Goal: Task Accomplishment & Management: Complete application form

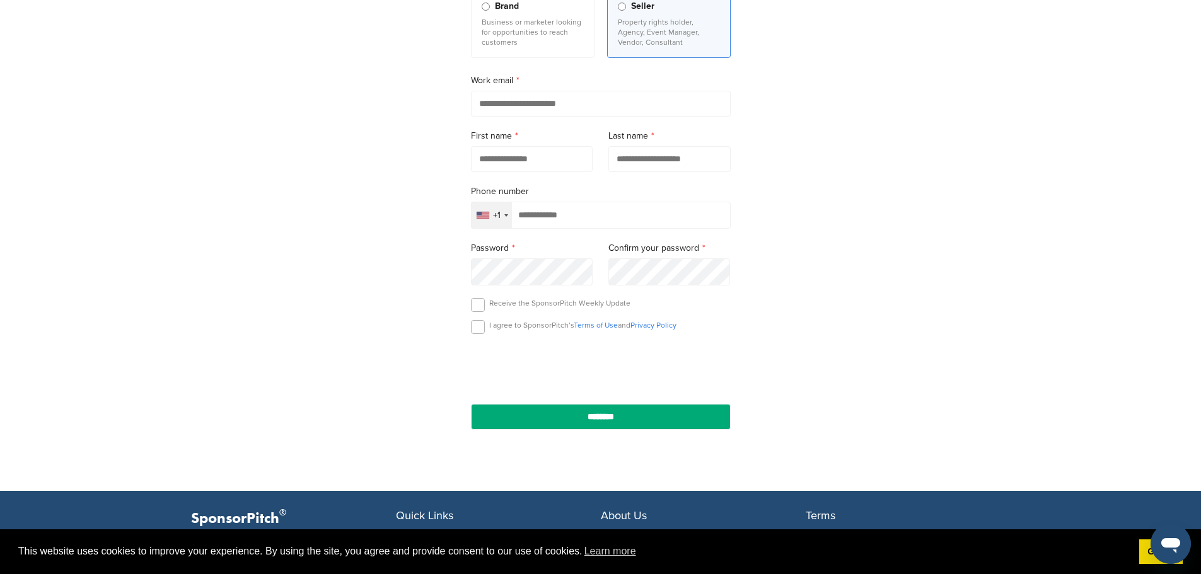
scroll to position [173, 0]
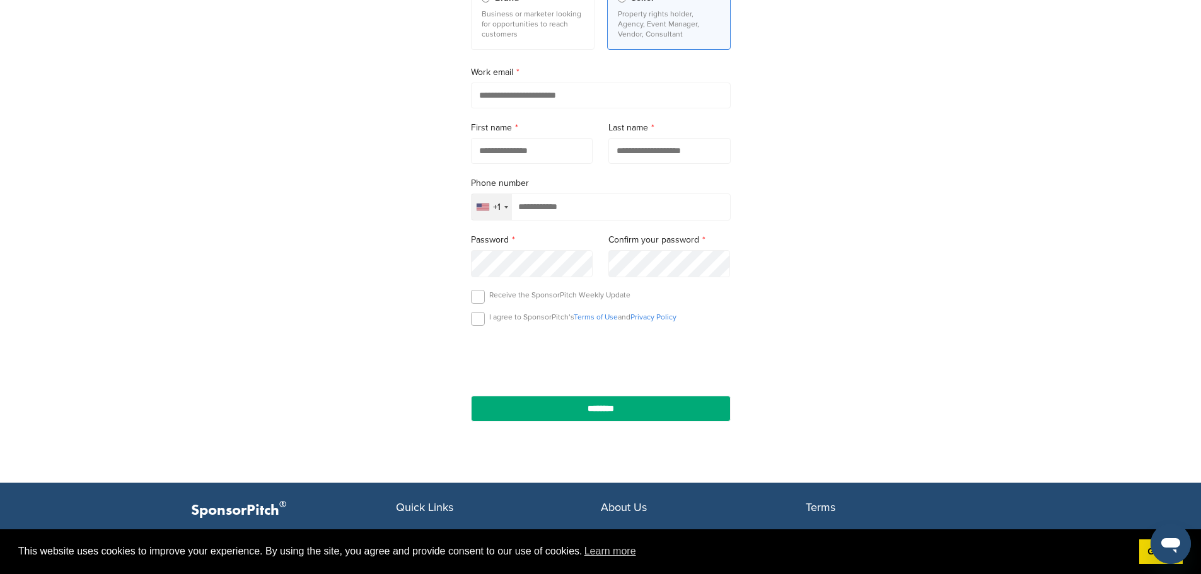
click at [503, 211] on div "+1" at bounding box center [491, 207] width 40 height 26
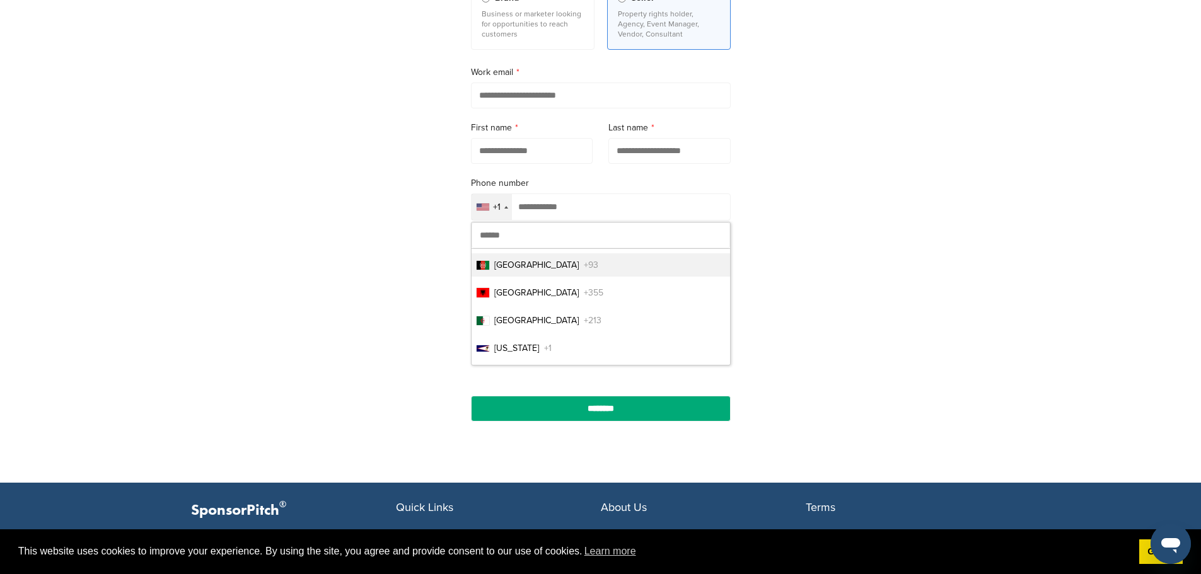
click at [507, 233] on input "text" at bounding box center [600, 235] width 258 height 26
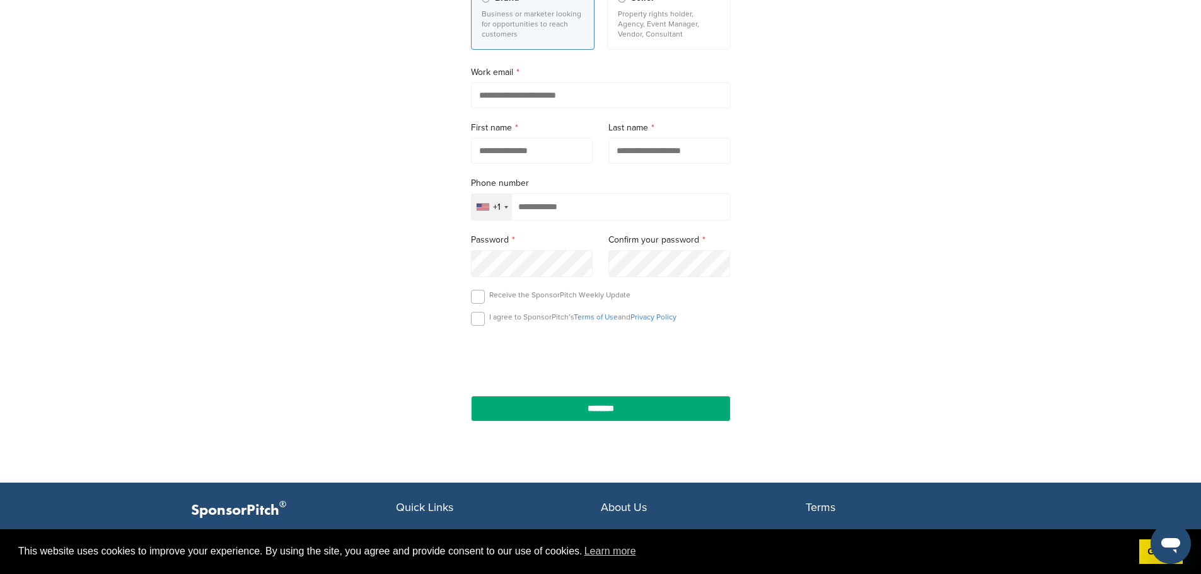
click at [497, 207] on div "+1" at bounding box center [497, 207] width 8 height 9
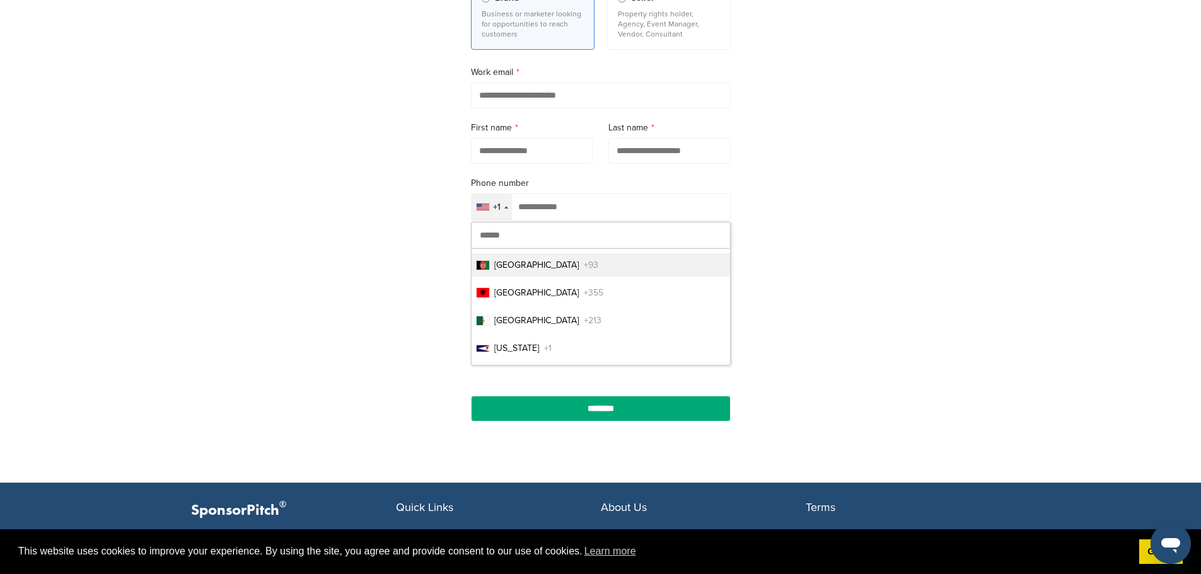
click at [497, 229] on input "text" at bounding box center [600, 235] width 258 height 26
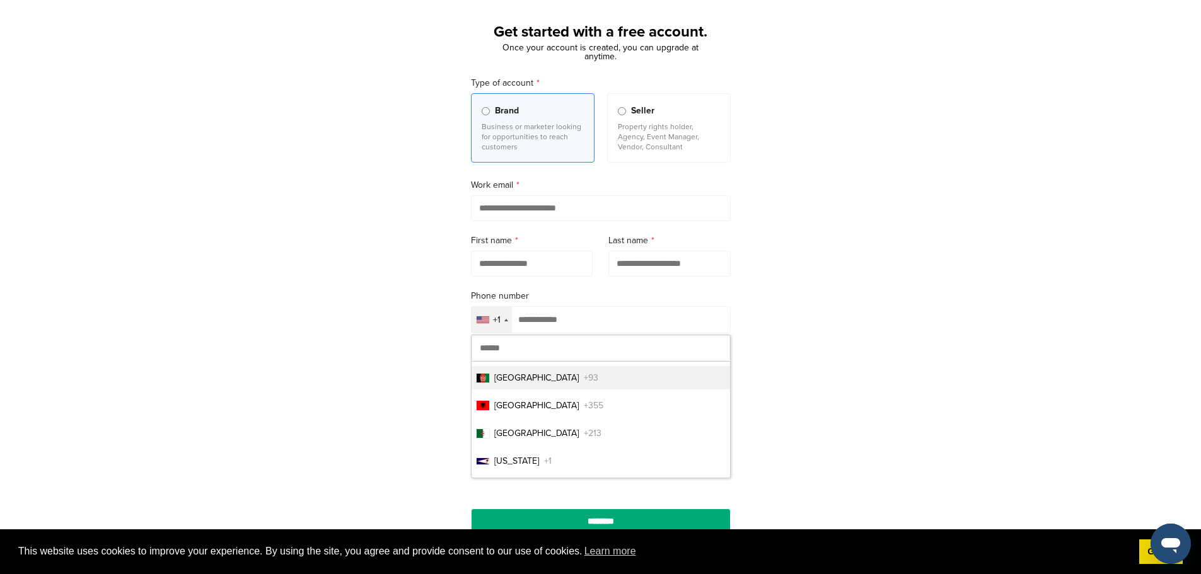
scroll to position [47, 0]
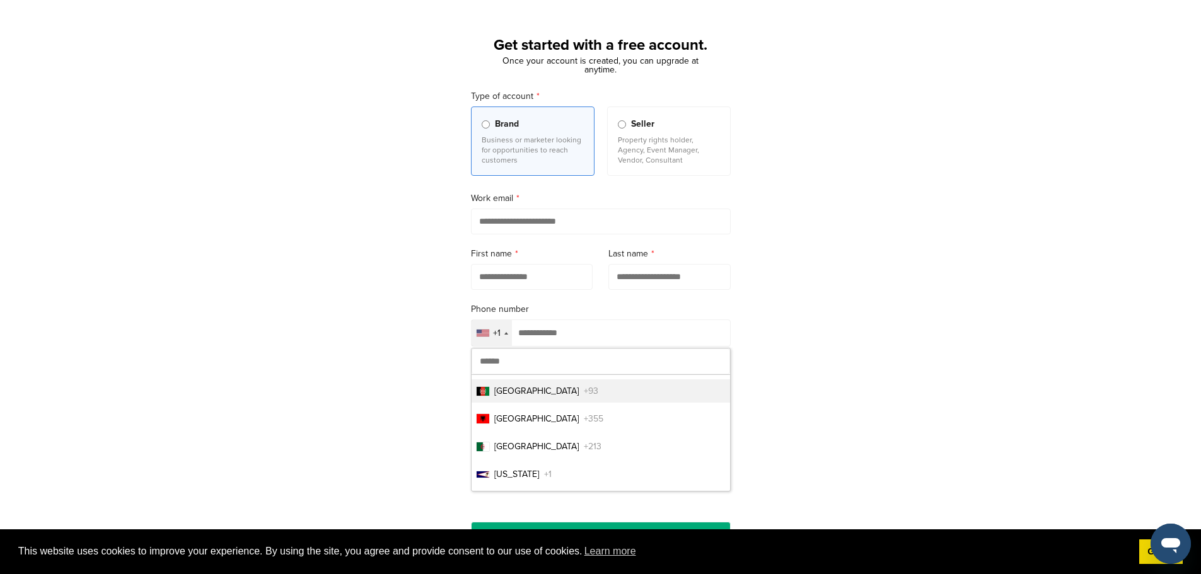
click at [575, 199] on label "Work email" at bounding box center [601, 199] width 260 height 14
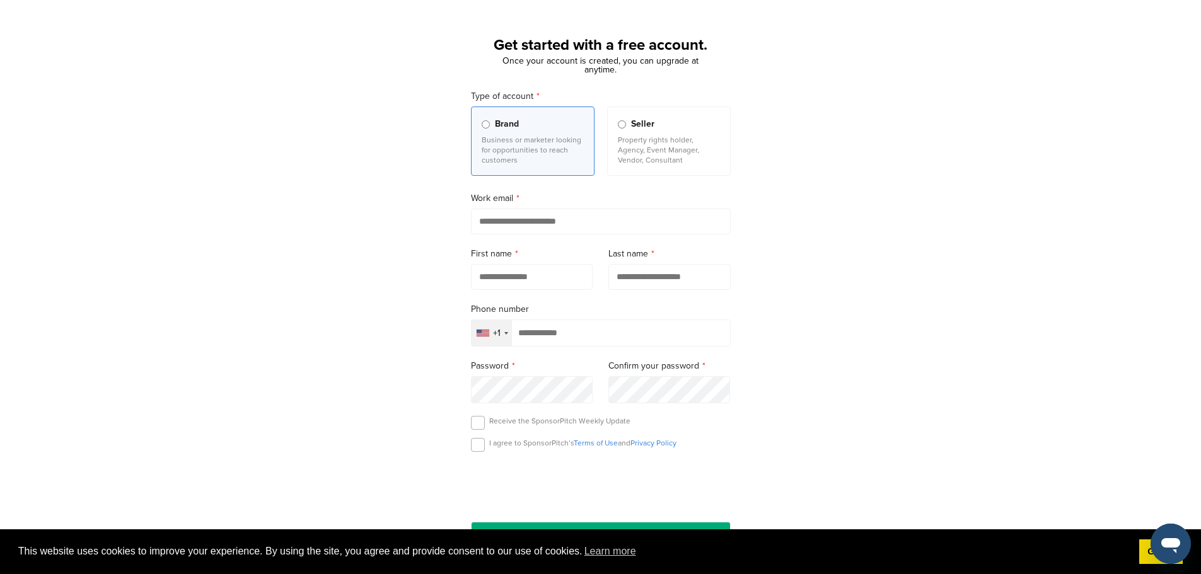
click at [501, 332] on div "+1" at bounding box center [491, 333] width 40 height 26
type input "***"
click at [504, 422] on span "Ireland" at bounding box center [536, 418] width 84 height 13
type input "*********"
click at [518, 223] on input "email" at bounding box center [601, 222] width 260 height 26
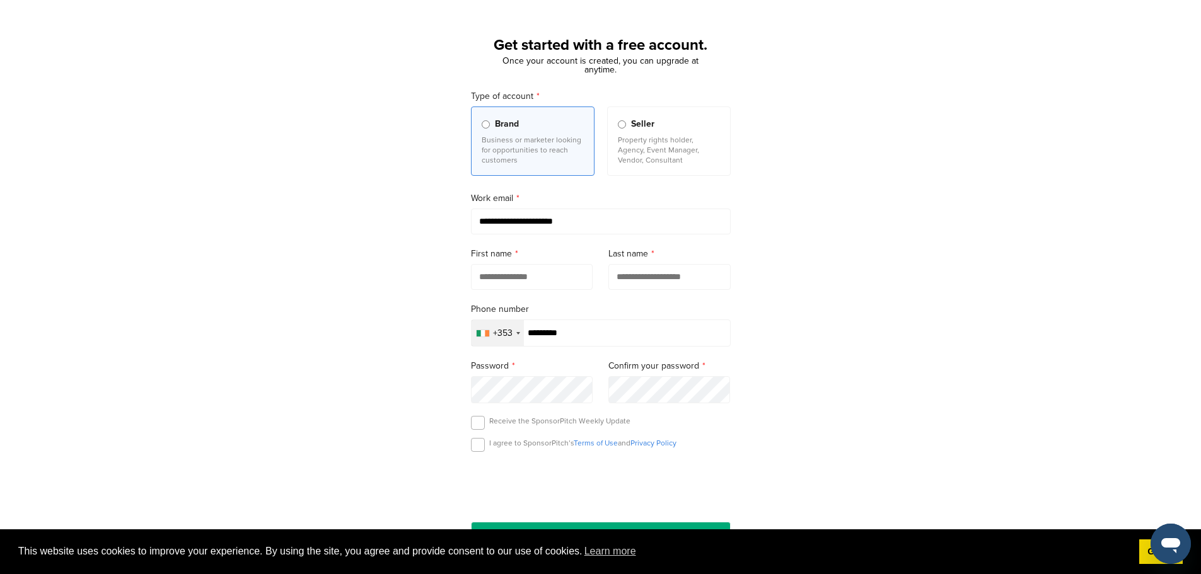
type input "**********"
click at [527, 279] on input "text" at bounding box center [532, 277] width 122 height 26
type input "****"
type input "********"
click at [381, 389] on div "**********" at bounding box center [600, 300] width 1201 height 585
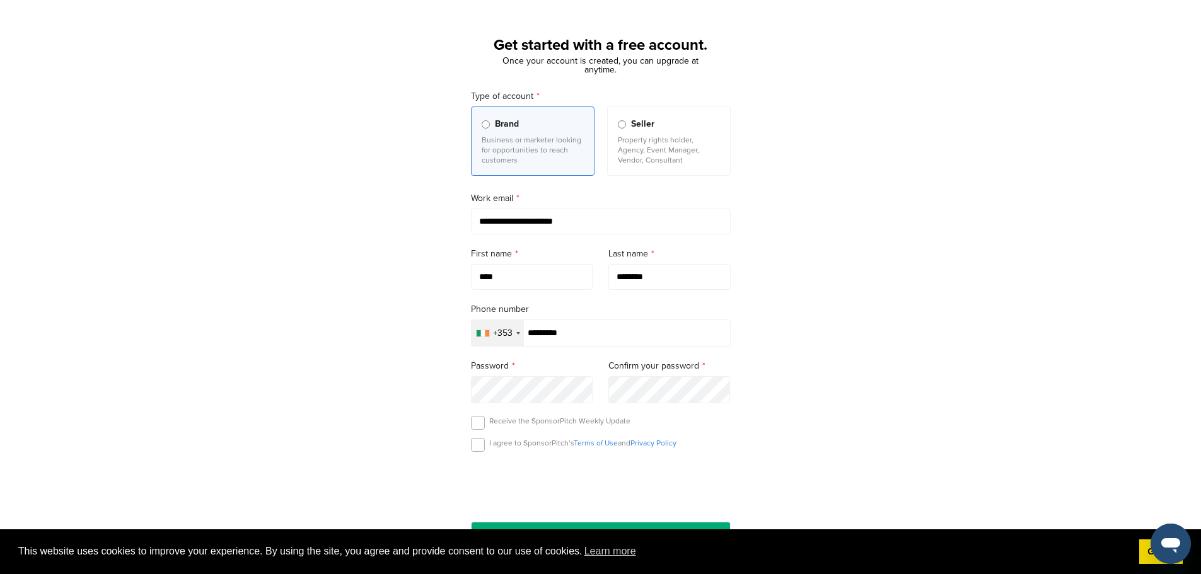
scroll to position [63, 0]
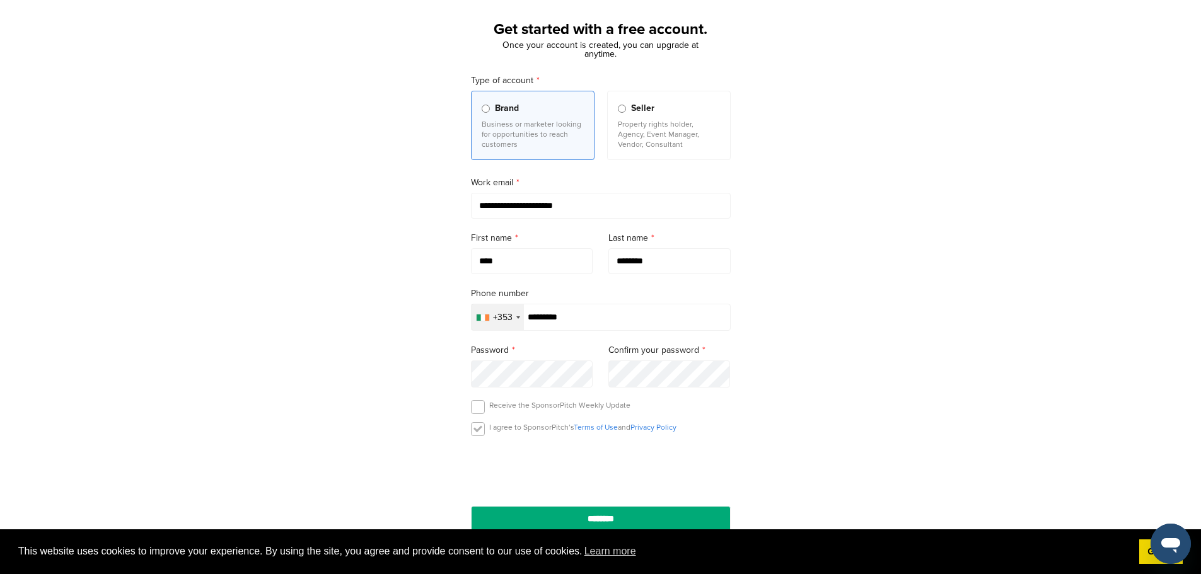
click at [475, 436] on label at bounding box center [478, 429] width 14 height 14
click at [604, 516] on input "********" at bounding box center [601, 519] width 260 height 26
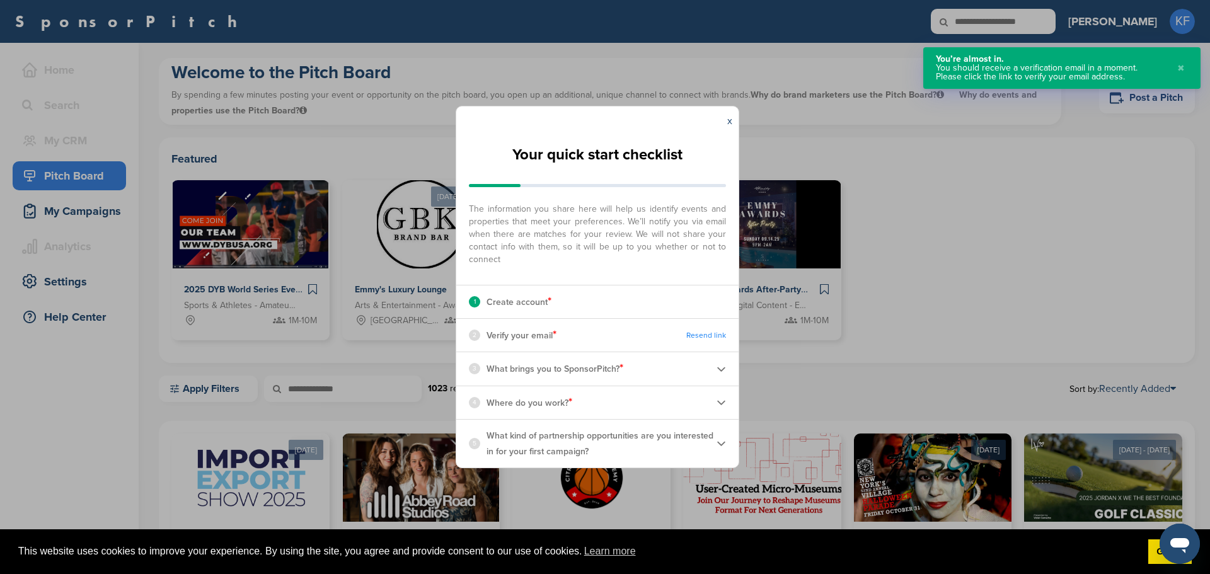
click at [725, 118] on div "x" at bounding box center [730, 121] width 18 height 29
click at [730, 128] on div "x" at bounding box center [730, 121] width 18 height 29
click at [732, 120] on div "x" at bounding box center [730, 121] width 18 height 29
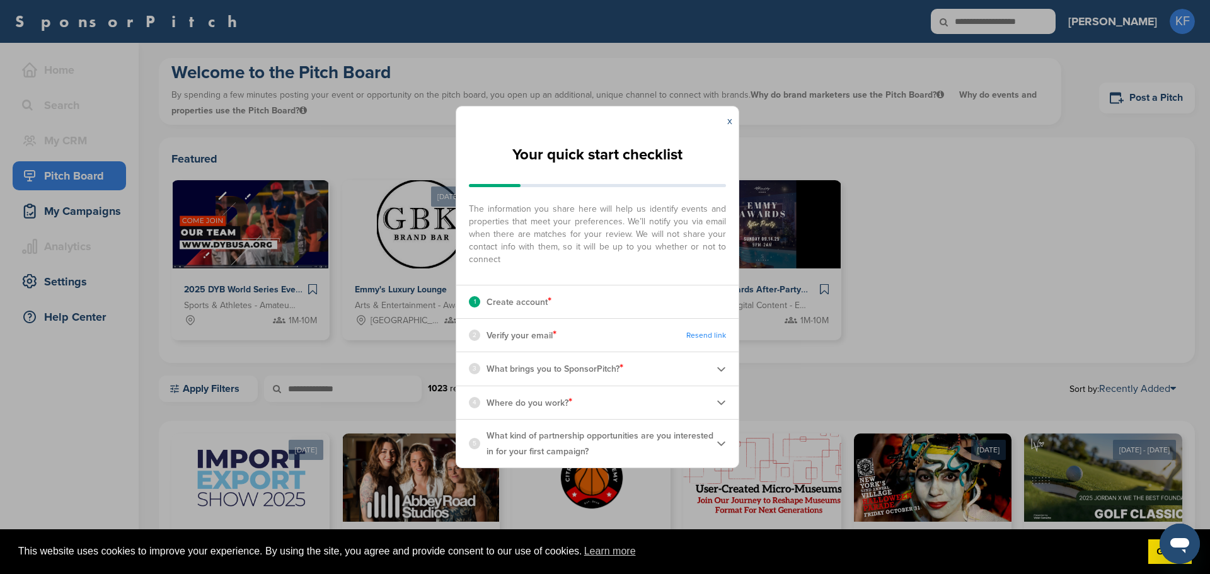
click at [730, 122] on link "x" at bounding box center [729, 121] width 5 height 13
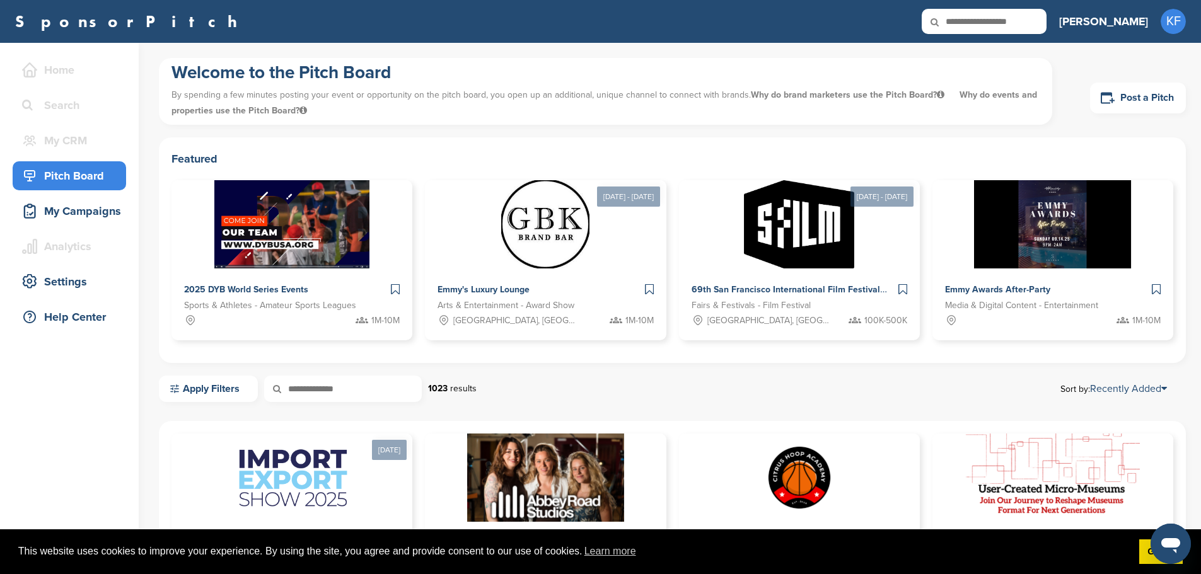
click at [1046, 19] on input "text" at bounding box center [983, 21] width 125 height 25
type input "******"
click at [1150, 65] on div "Welcome to the Pitch Board By spending a few minutes posting your event or oppo…" at bounding box center [672, 97] width 1027 height 79
click at [1046, 21] on input "******" at bounding box center [983, 21] width 125 height 25
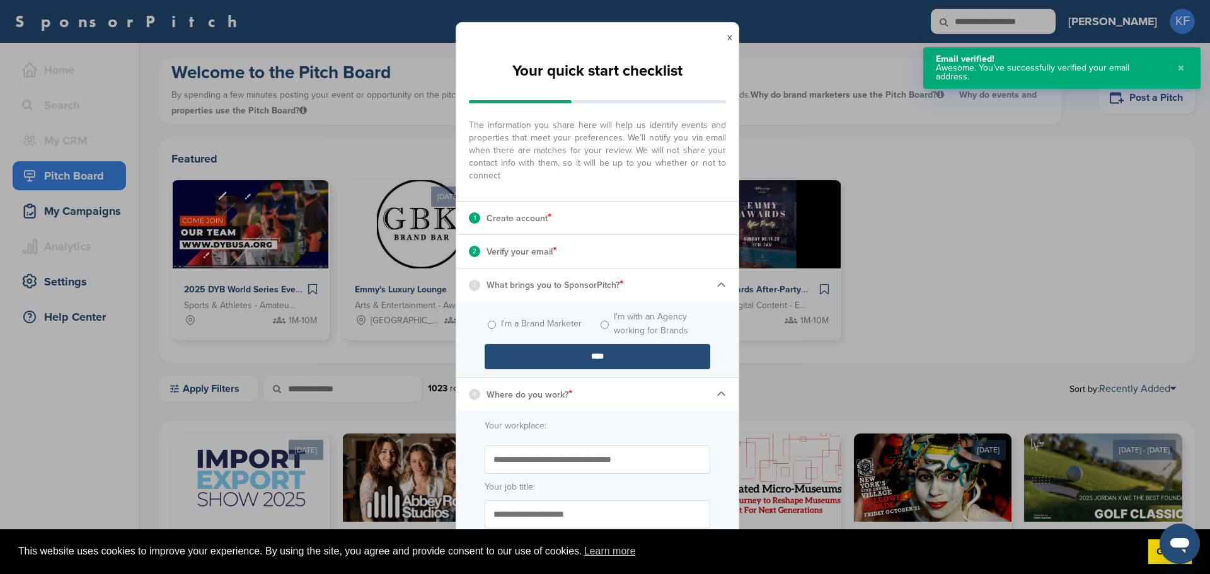
click at [539, 219] on p "Create account *" at bounding box center [519, 218] width 65 height 16
click at [539, 253] on p "Verify your email *" at bounding box center [522, 251] width 70 height 16
click at [476, 284] on div "3" at bounding box center [474, 285] width 11 height 11
click at [494, 325] on span "I'm a Brand Marketer" at bounding box center [541, 324] width 113 height 28
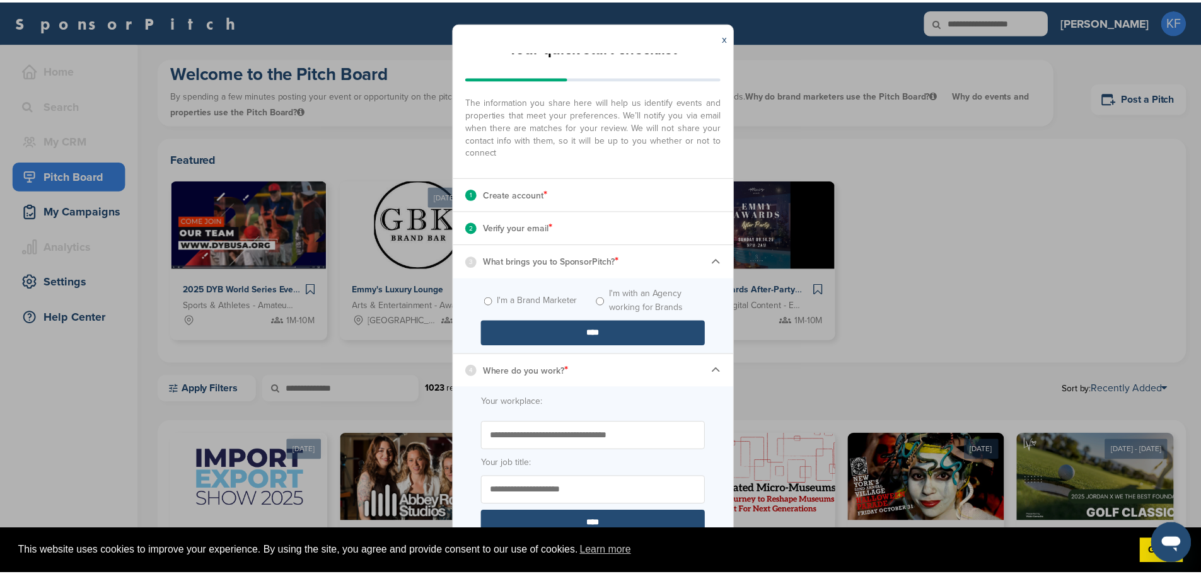
scroll to position [66, 0]
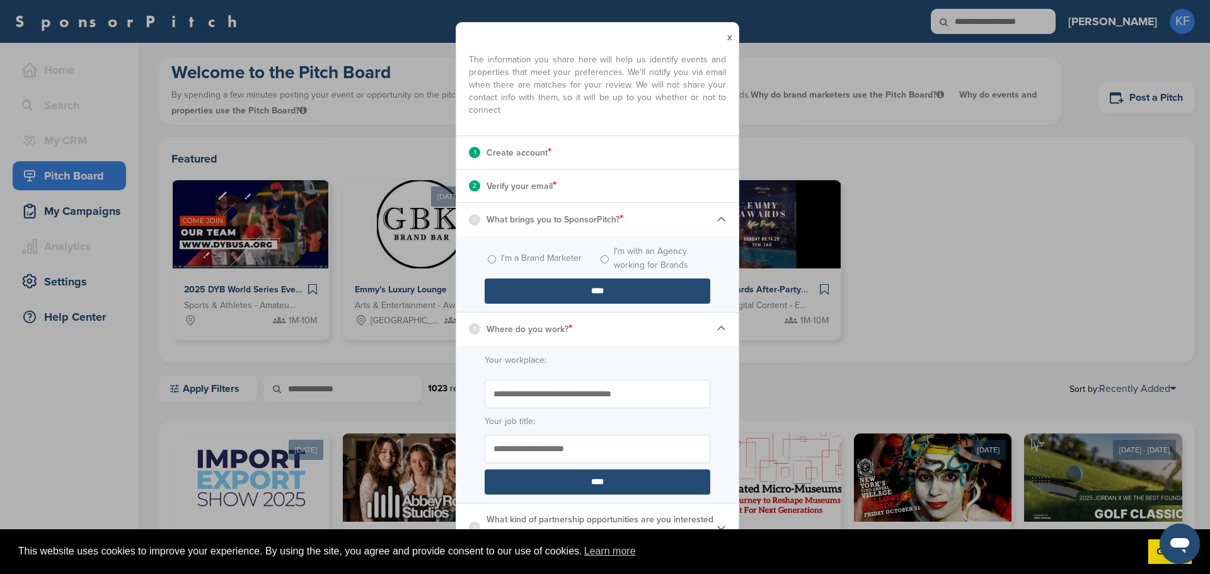
click at [621, 324] on div "4 Where do you work? *" at bounding box center [597, 329] width 282 height 33
click at [546, 364] on label "Your workplace:" at bounding box center [598, 361] width 226 height 14
click at [0, 0] on input "Your workplace:" at bounding box center [0, 0] width 0 height 0
click at [532, 354] on label "Your workplace:" at bounding box center [598, 361] width 226 height 14
click at [0, 0] on input "Your workplace:" at bounding box center [0, 0] width 0 height 0
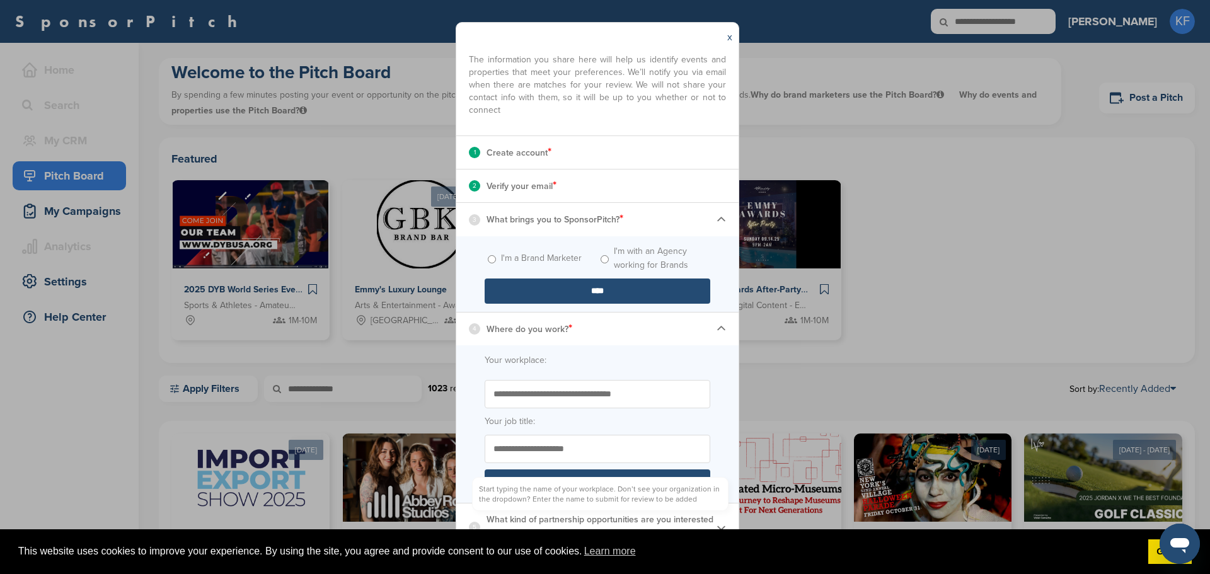
click at [605, 399] on input "Start typing the name of your workplace. Don’t see your organization in the dro…" at bounding box center [598, 394] width 226 height 28
click at [593, 483] on input "****" at bounding box center [598, 482] width 226 height 25
click at [591, 482] on input "****" at bounding box center [598, 482] width 226 height 25
click at [578, 288] on input "****" at bounding box center [598, 291] width 226 height 25
click at [730, 35] on link "x" at bounding box center [729, 37] width 5 height 13
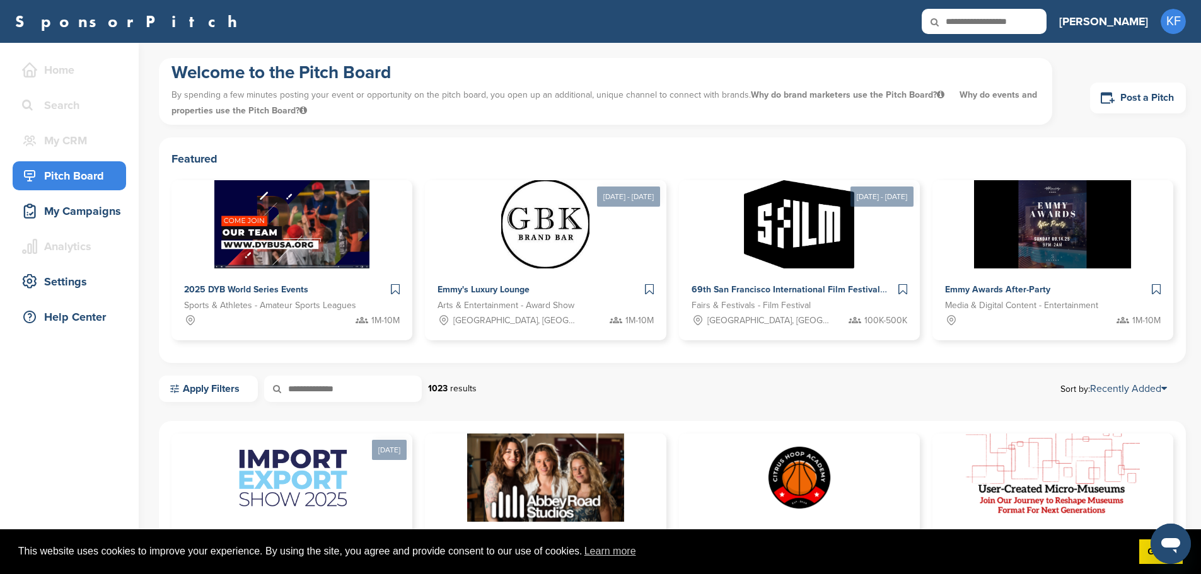
click at [1045, 13] on input "text" at bounding box center [983, 21] width 125 height 25
click at [1045, 21] on input "text" at bounding box center [983, 21] width 125 height 25
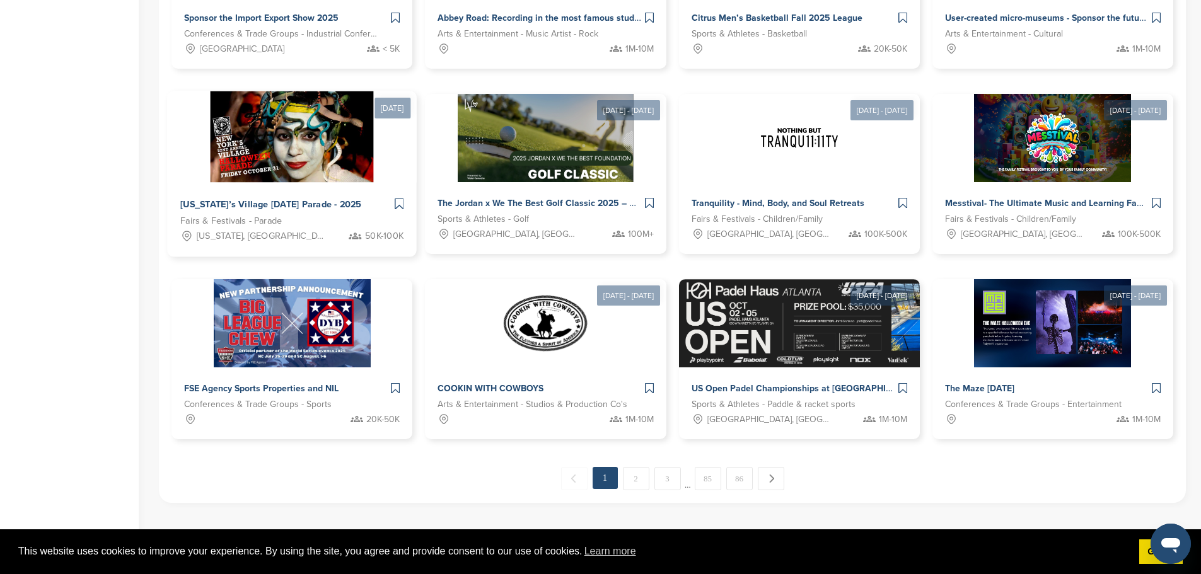
scroll to position [586, 0]
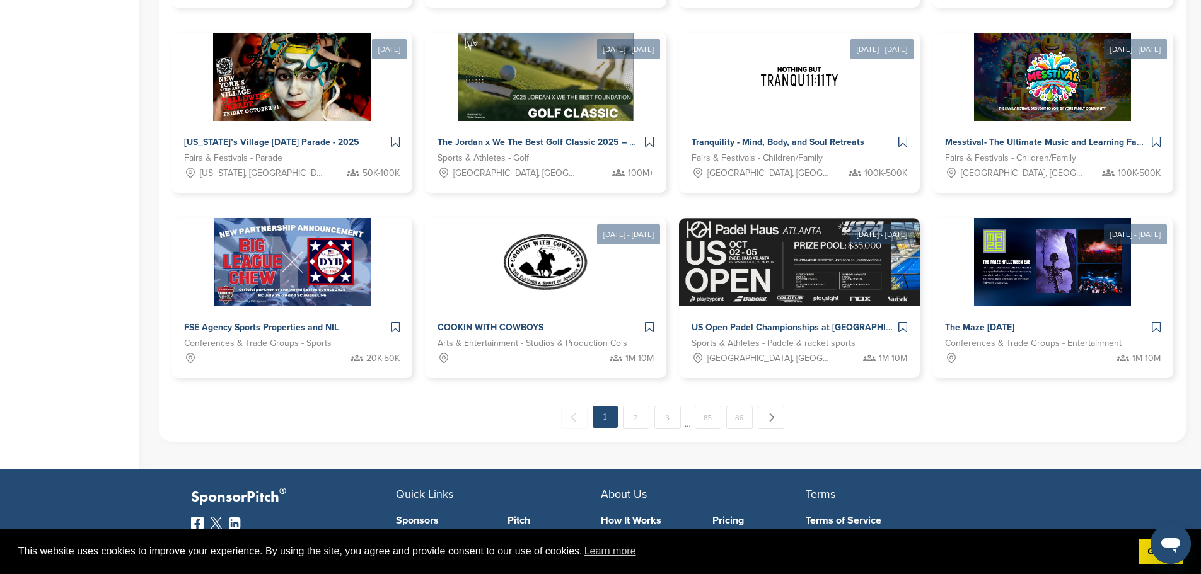
click at [633, 516] on link "How It Works" at bounding box center [647, 521] width 93 height 10
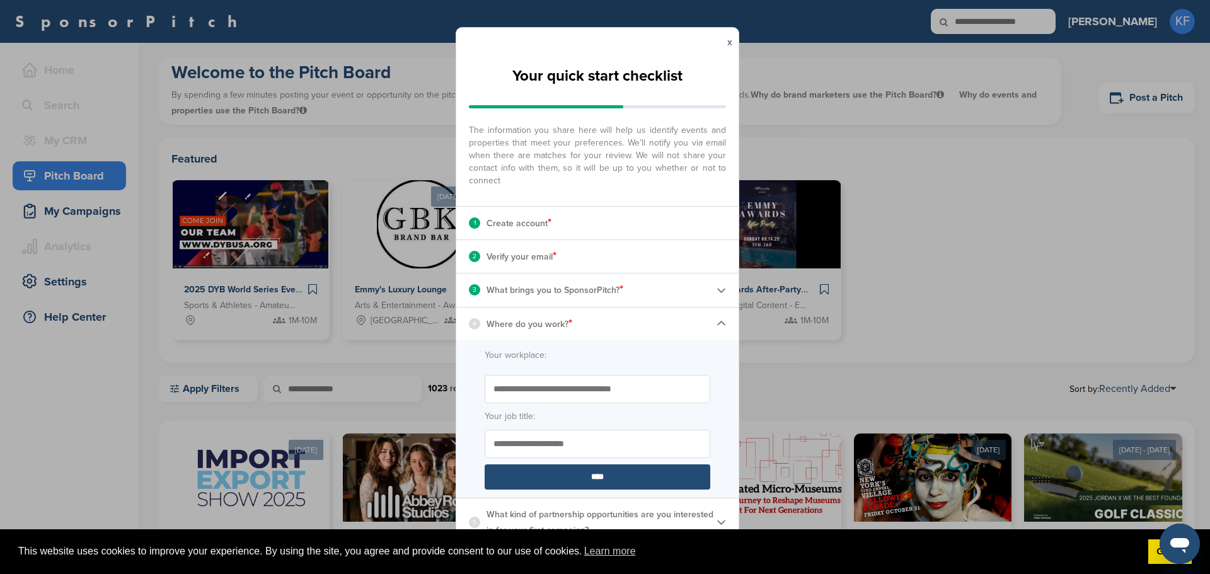
click at [618, 478] on input "****" at bounding box center [598, 476] width 226 height 25
click at [617, 326] on div "4 Where do you work? *" at bounding box center [597, 324] width 282 height 33
click at [694, 320] on div "4 Where do you work? *" at bounding box center [597, 324] width 282 height 33
click at [555, 361] on label "Your workplace:" at bounding box center [598, 356] width 226 height 14
click at [0, 0] on input "Your workplace:" at bounding box center [0, 0] width 0 height 0
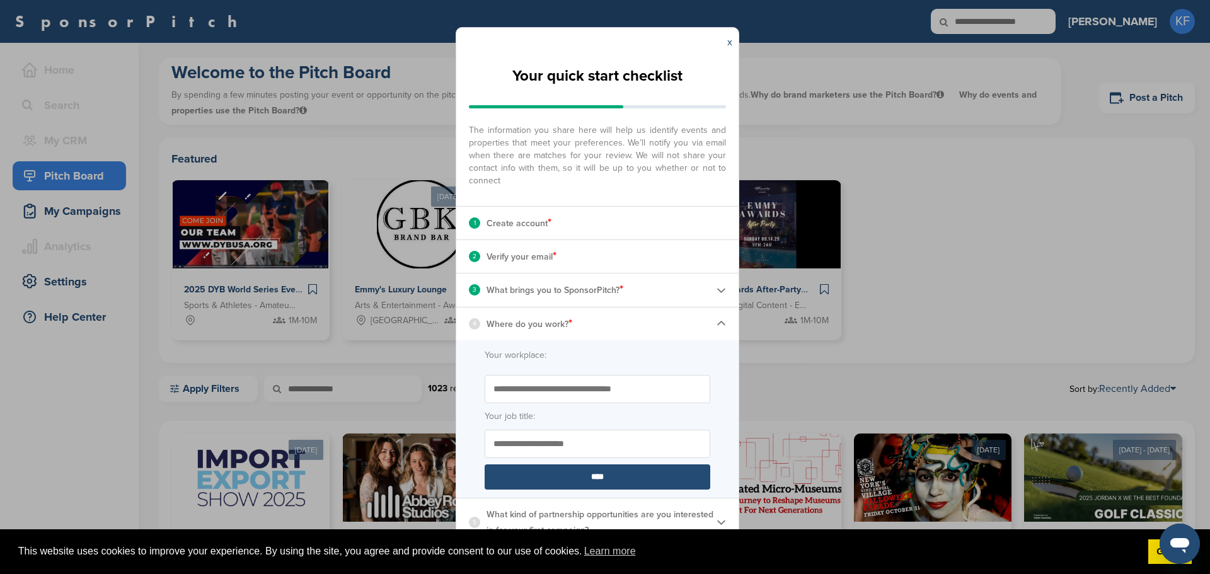
click at [498, 366] on form "Your workplace: Start typing the name of your workplace. Don’t see your organiz…" at bounding box center [597, 419] width 282 height 158
click at [533, 398] on input "Start typing the name of your workplace. Don’t see your organization in the dro…" at bounding box center [598, 389] width 226 height 28
type input "*****"
click at [565, 427] on form "Your workplace: ***** Start typing the name of your workplace. Don’t see your o…" at bounding box center [597, 419] width 282 height 158
click at [554, 452] on input "Your job title:" at bounding box center [598, 444] width 226 height 28
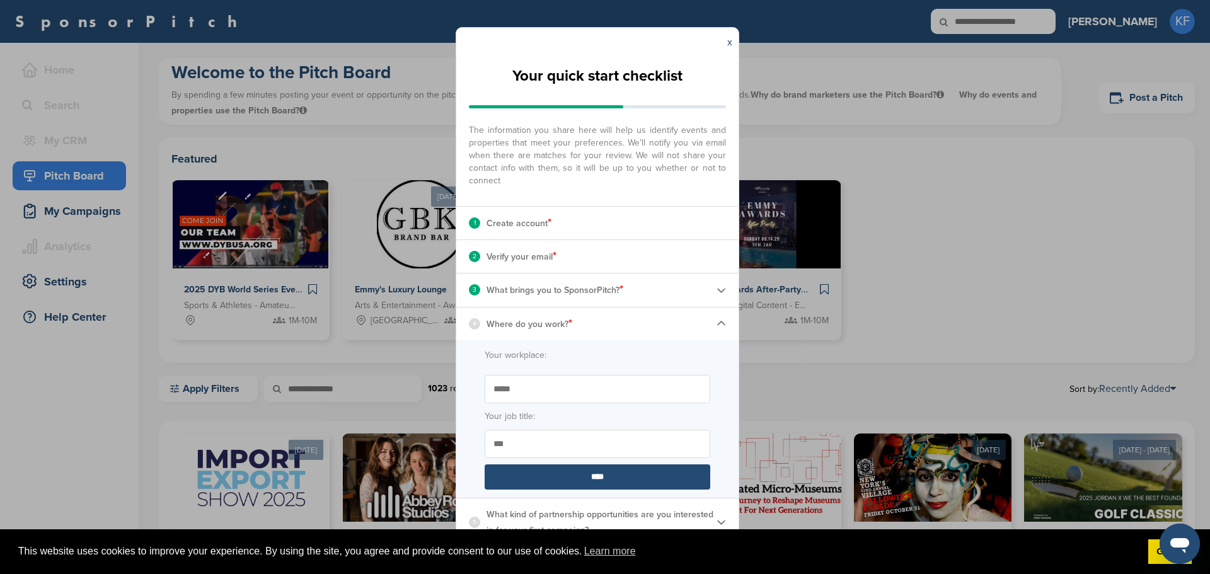
type input "**"
click at [599, 472] on input "****" at bounding box center [598, 476] width 226 height 25
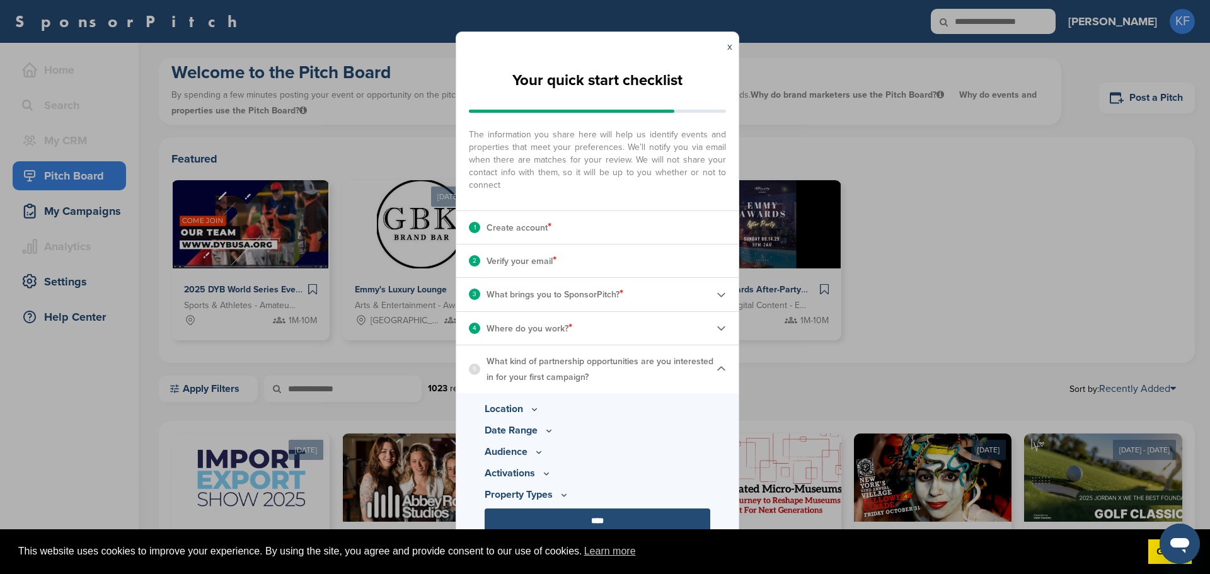
click at [528, 409] on p "Location" at bounding box center [598, 408] width 226 height 15
click at [534, 407] on icon at bounding box center [534, 409] width 10 height 11
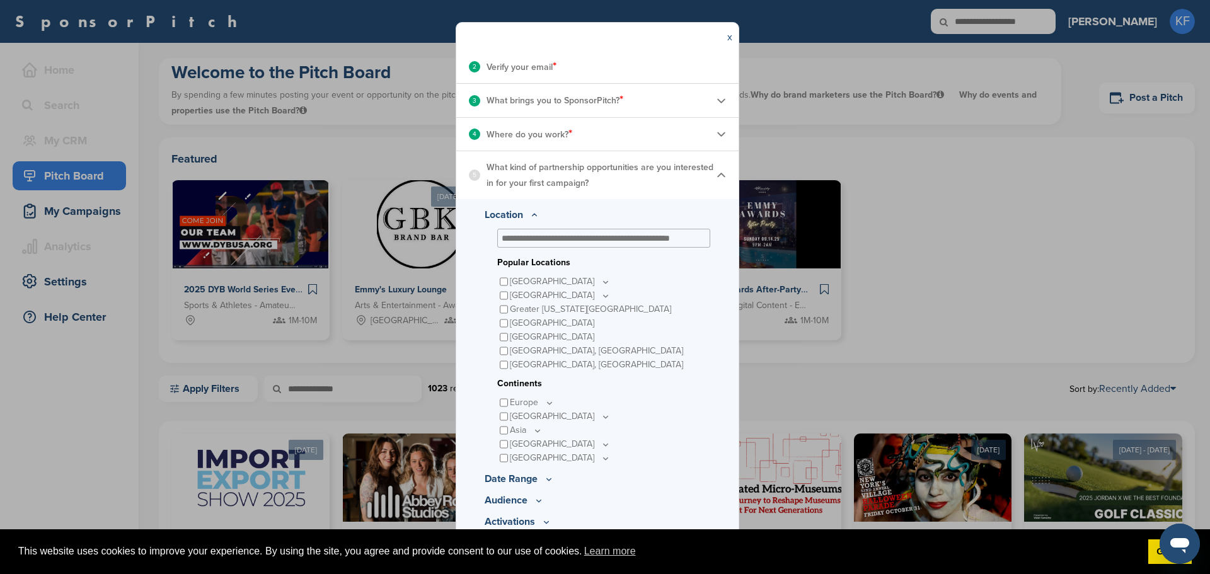
scroll to position [224, 0]
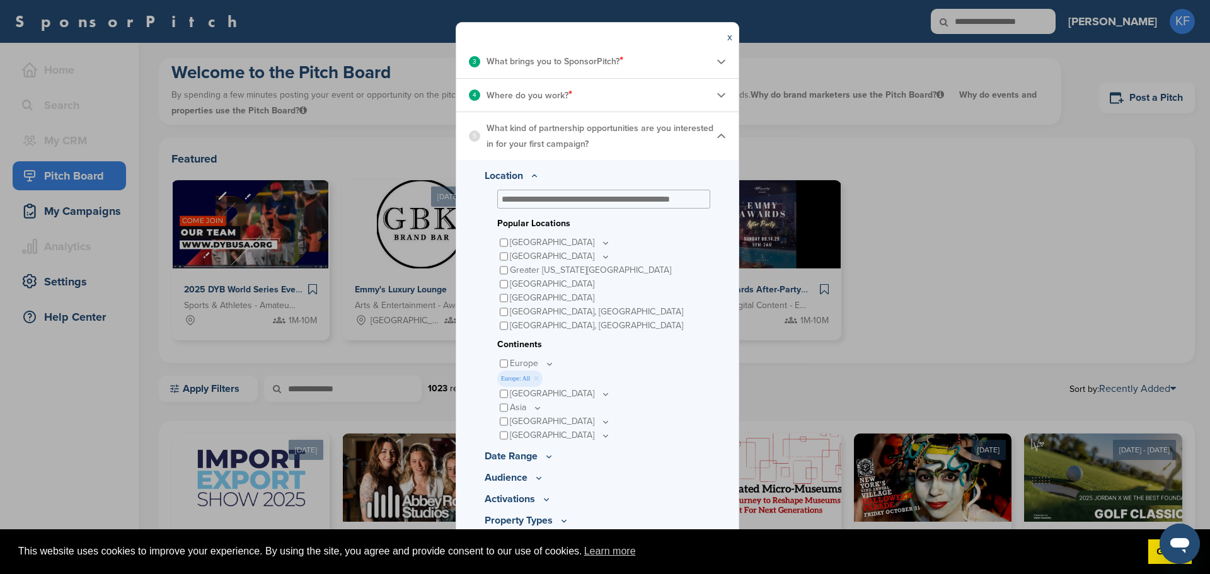
click at [538, 453] on p "Date Range" at bounding box center [598, 456] width 226 height 15
drag, startPoint x: 538, startPoint y: 456, endPoint x: 538, endPoint y: 463, distance: 6.9
click at [538, 456] on p "Date Range" at bounding box center [598, 456] width 226 height 15
drag, startPoint x: 530, startPoint y: 458, endPoint x: 523, endPoint y: 460, distance: 7.2
click at [527, 459] on p "Date Range" at bounding box center [598, 456] width 226 height 15
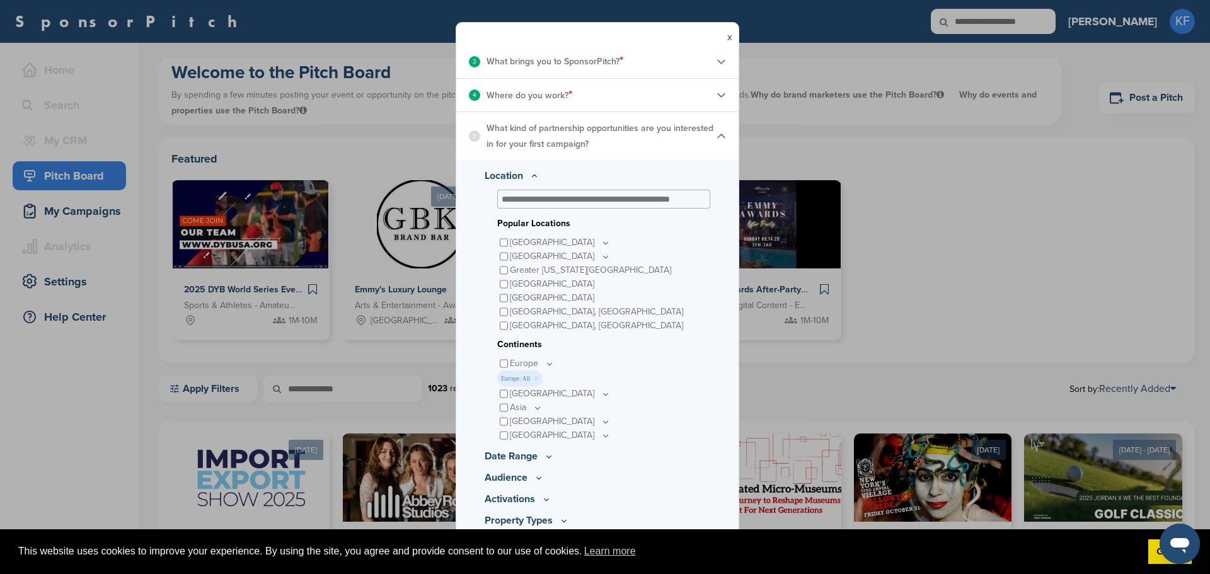
drag, startPoint x: 542, startPoint y: 464, endPoint x: 551, endPoint y: 453, distance: 14.4
click at [543, 463] on div "Location Popular Locations United States Midwest Illinois Indiana Iowa Kansas M…" at bounding box center [597, 364] width 282 height 408
click at [551, 453] on icon at bounding box center [549, 456] width 10 height 11
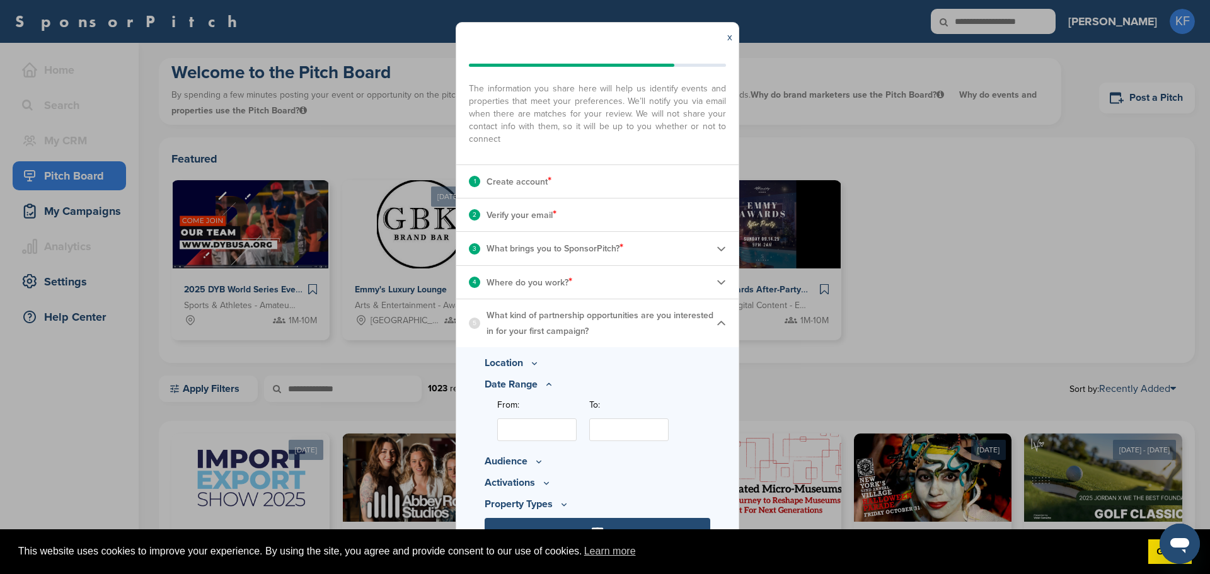
scroll to position [37, 0]
click at [536, 421] on input "From:" at bounding box center [536, 429] width 79 height 23
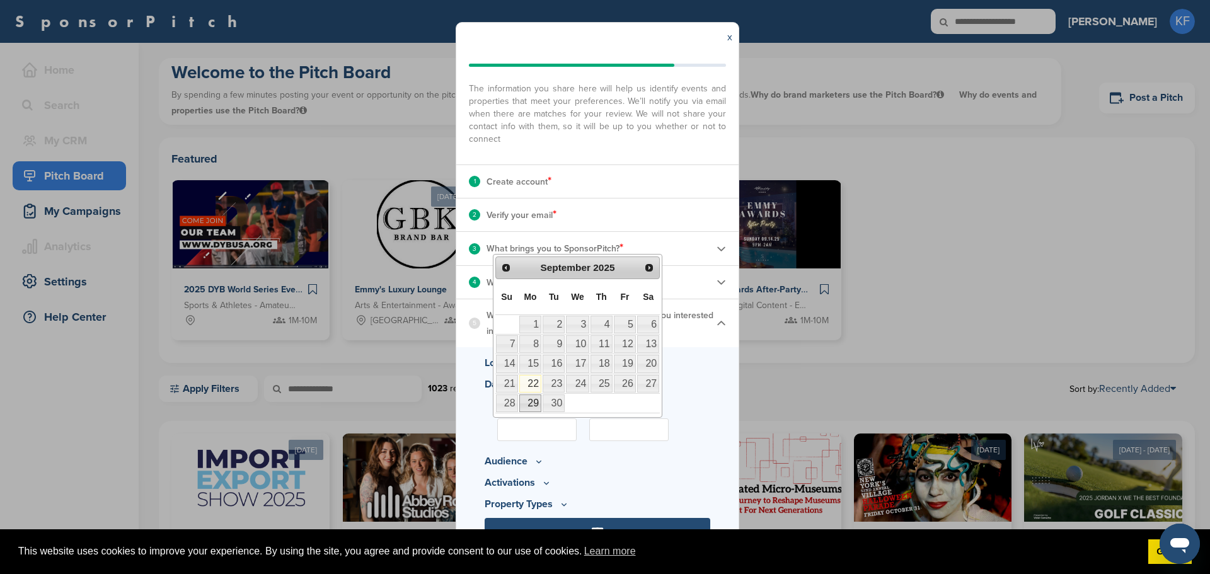
click at [535, 403] on link "29" at bounding box center [530, 404] width 22 height 18
type input "**********"
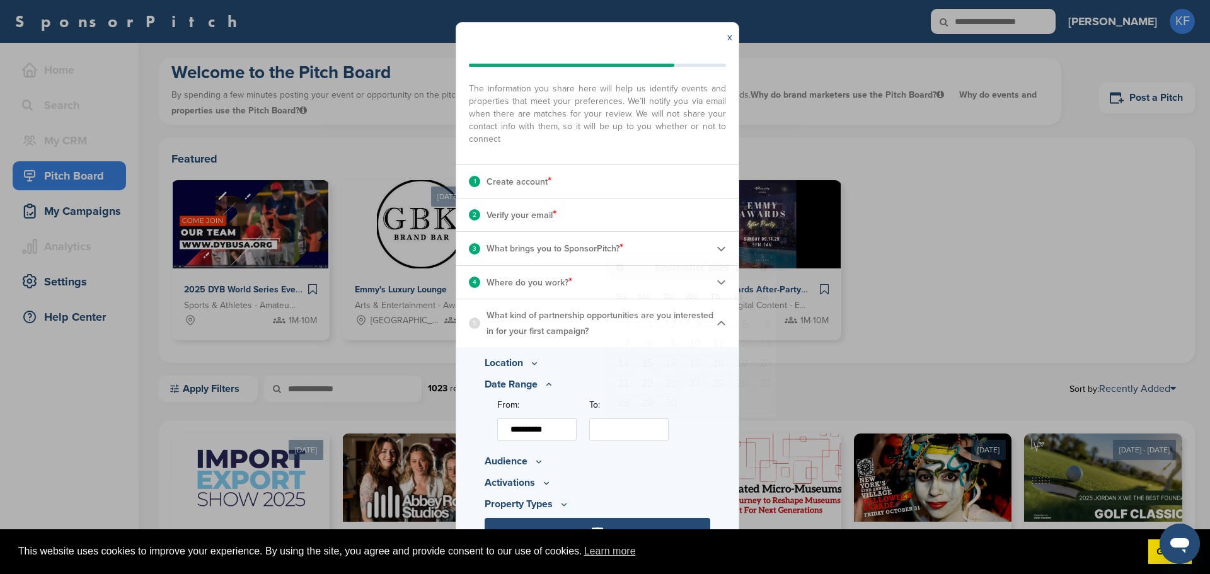
click at [625, 429] on input "To:" at bounding box center [628, 429] width 79 height 23
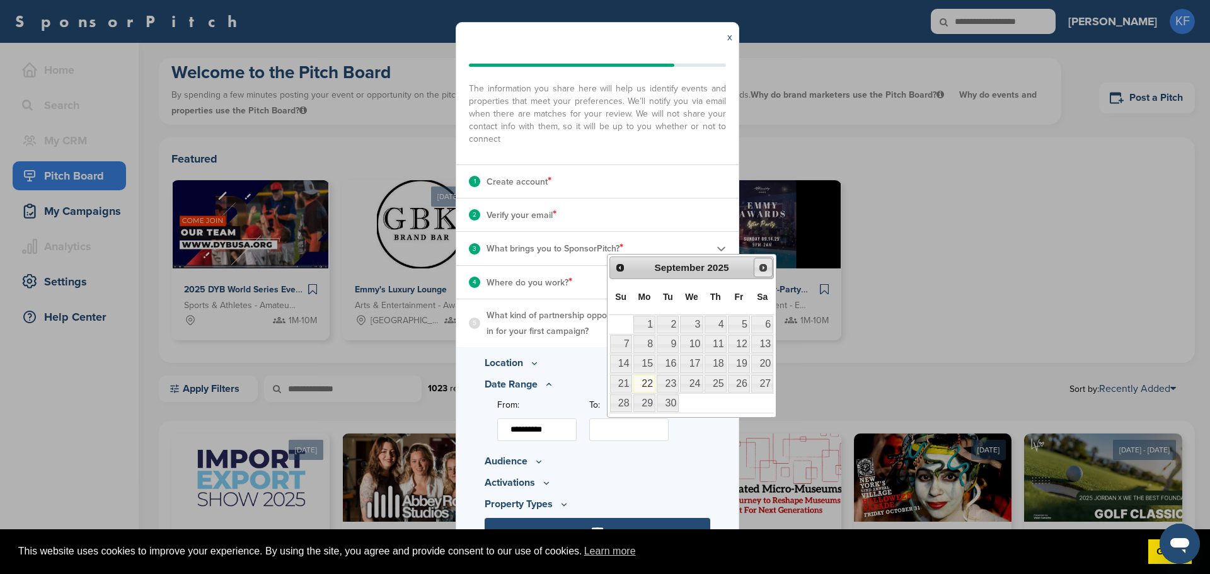
click at [763, 269] on span "Next" at bounding box center [763, 268] width 10 height 10
click at [763, 268] on span "Next" at bounding box center [763, 268] width 10 height 10
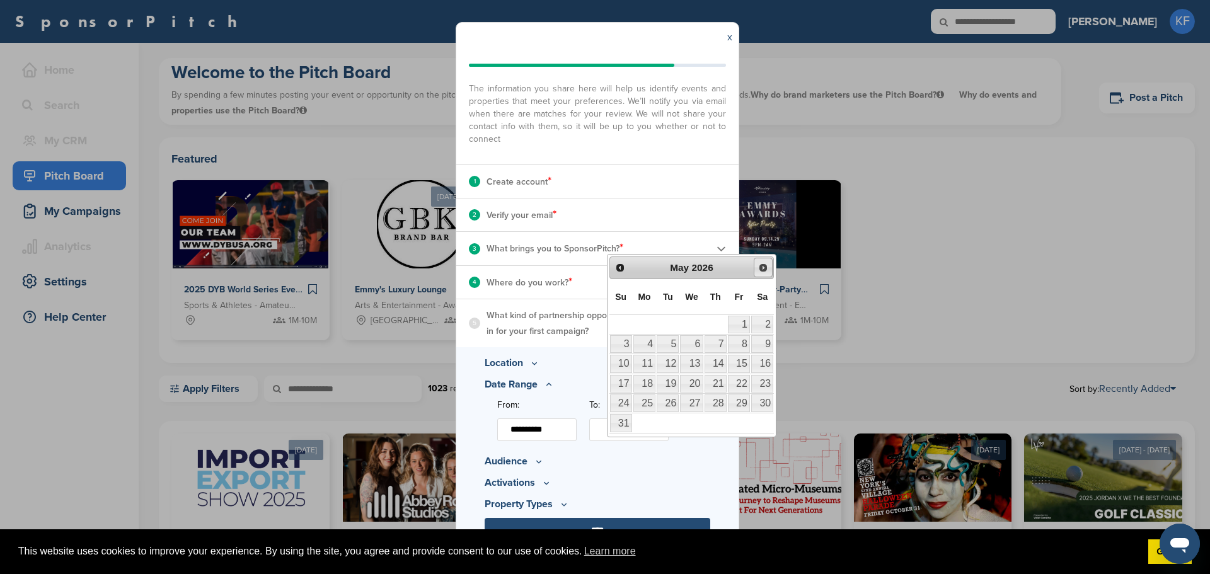
click at [763, 268] on span "Next" at bounding box center [763, 268] width 10 height 10
click at [717, 401] on link "30" at bounding box center [716, 404] width 22 height 18
type input "**********"
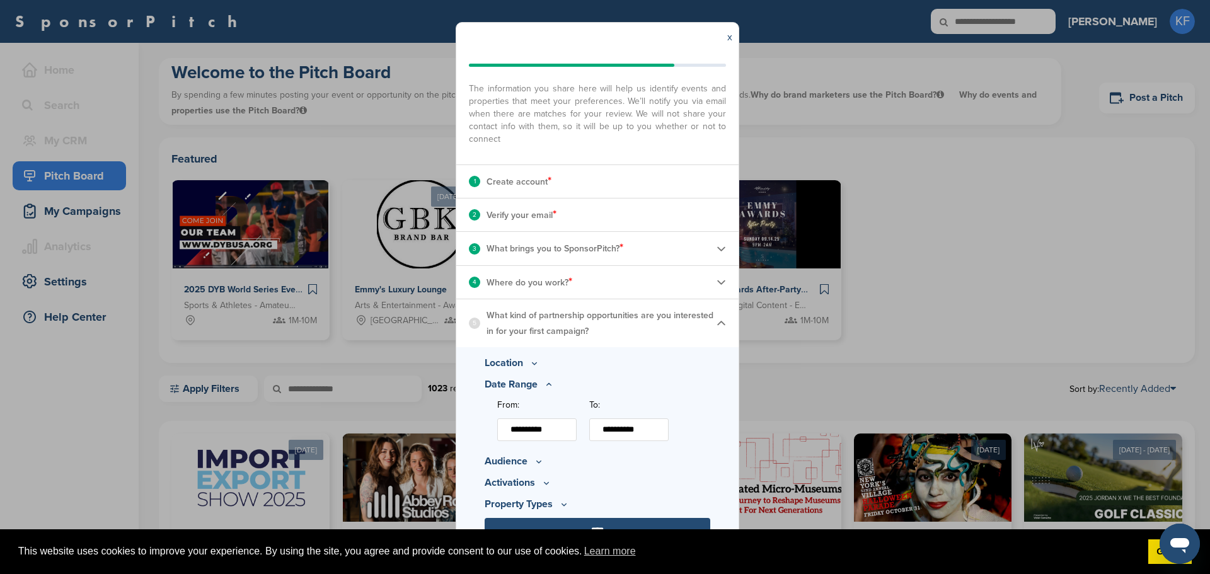
click at [534, 459] on icon at bounding box center [539, 461] width 10 height 11
click at [582, 449] on p "Gender" at bounding box center [603, 448] width 213 height 14
click at [548, 417] on p "Minimum Reach" at bounding box center [603, 420] width 213 height 14
click at [527, 438] on icon at bounding box center [524, 434] width 10 height 11
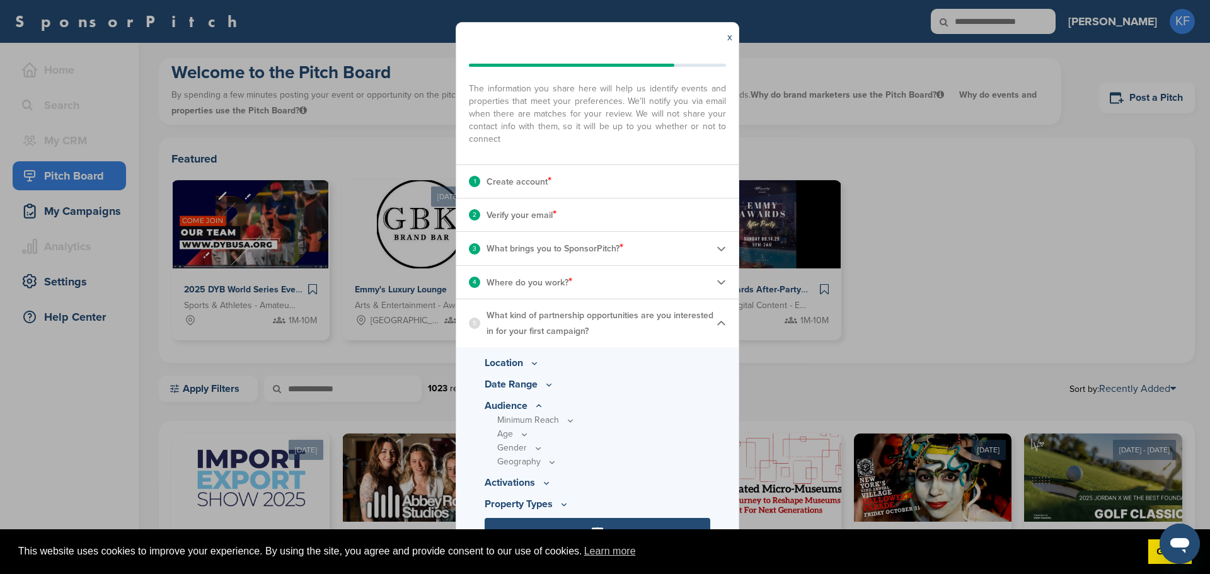
scroll to position [37, 0]
click at [524, 483] on div "45-54" at bounding box center [610, 489] width 200 height 14
click at [517, 480] on div "35-44" at bounding box center [610, 475] width 200 height 14
click at [555, 420] on p "Minimum Reach" at bounding box center [603, 420] width 213 height 14
click at [566, 420] on icon at bounding box center [570, 420] width 10 height 11
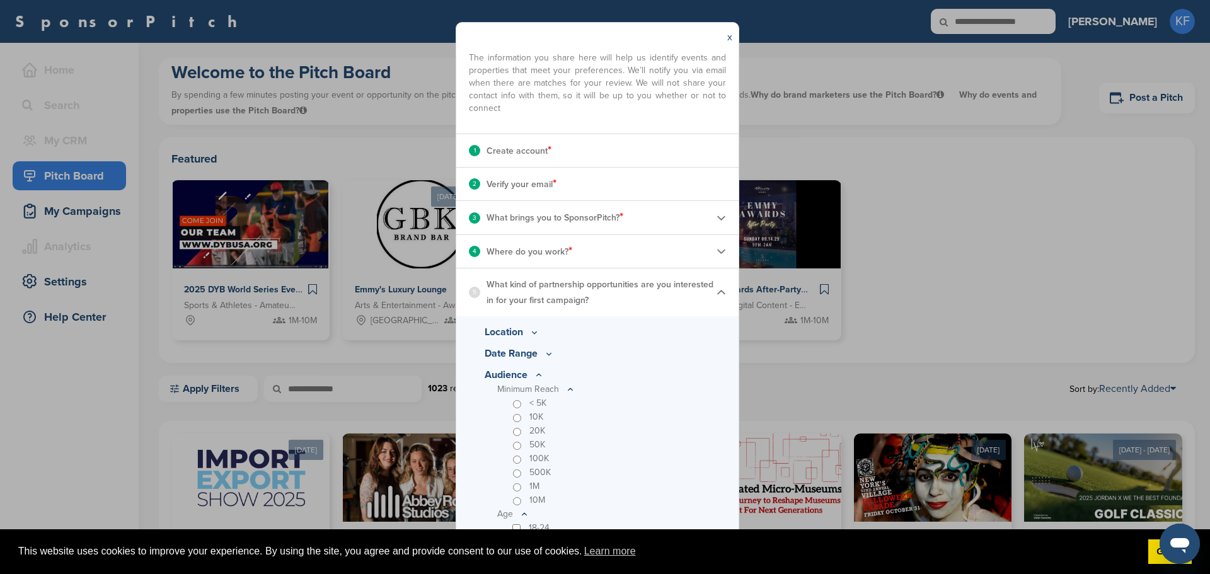
scroll to position [69, 0]
click at [606, 384] on p "Minimum Reach" at bounding box center [603, 388] width 213 height 14
click at [608, 369] on p "Audience" at bounding box center [598, 373] width 226 height 15
click at [772, 371] on div "x Your quick start checklist The information you share here will help us identi…" at bounding box center [605, 287] width 1210 height 574
click at [439, 365] on div "x Your quick start checklist The information you share here will help us identi…" at bounding box center [605, 287] width 1210 height 574
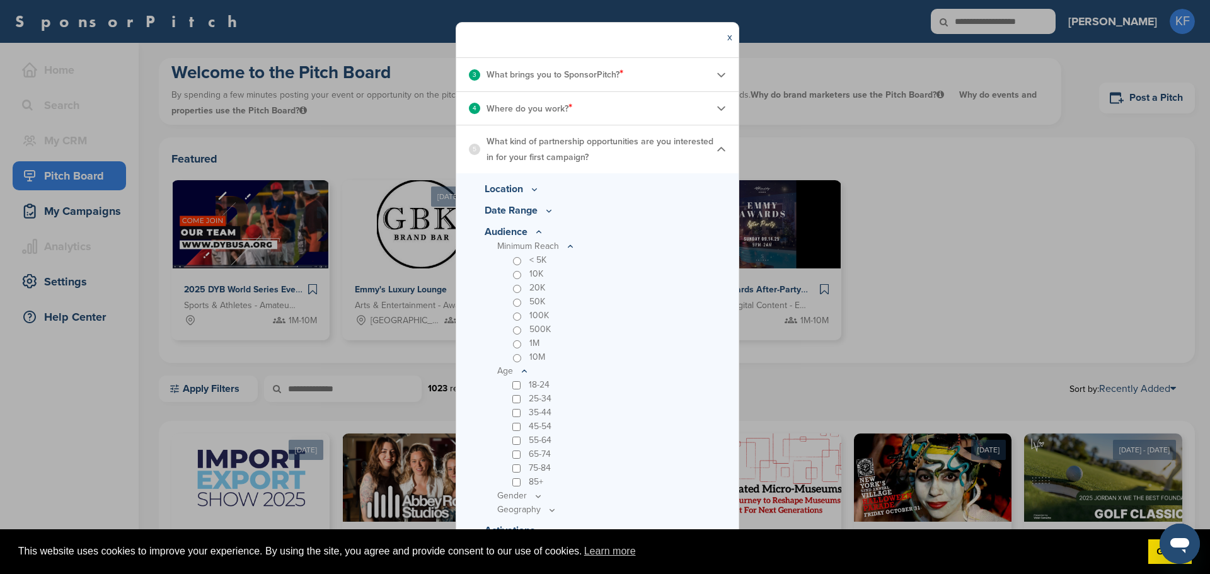
scroll to position [258, 0]
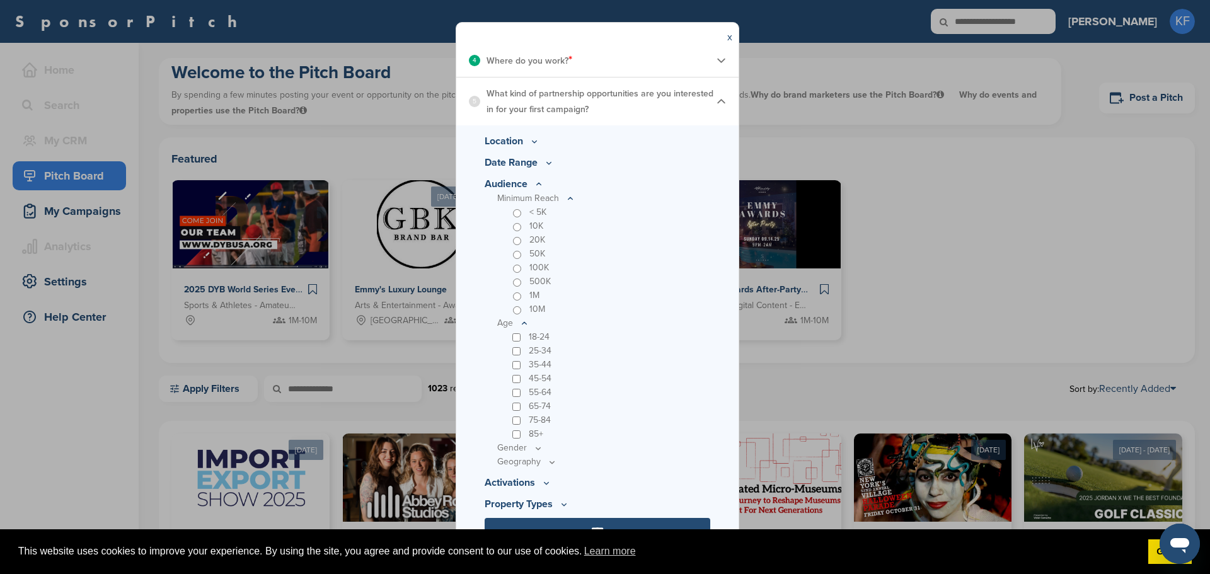
click at [538, 445] on icon at bounding box center [538, 448] width 10 height 11
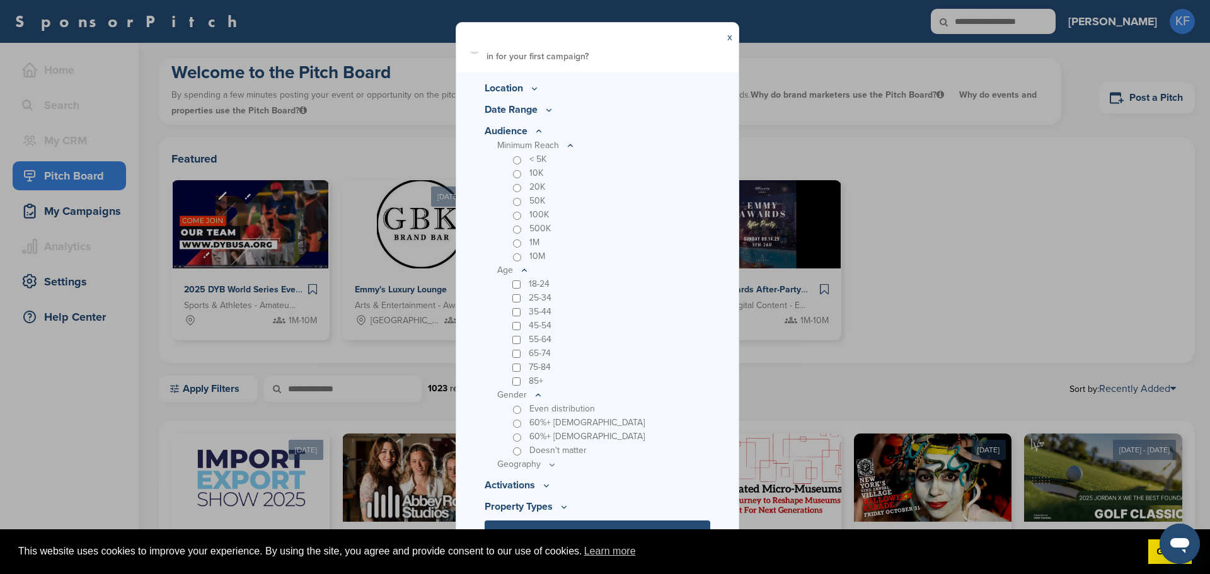
scroll to position [314, 0]
click at [548, 465] on icon at bounding box center [552, 462] width 10 height 11
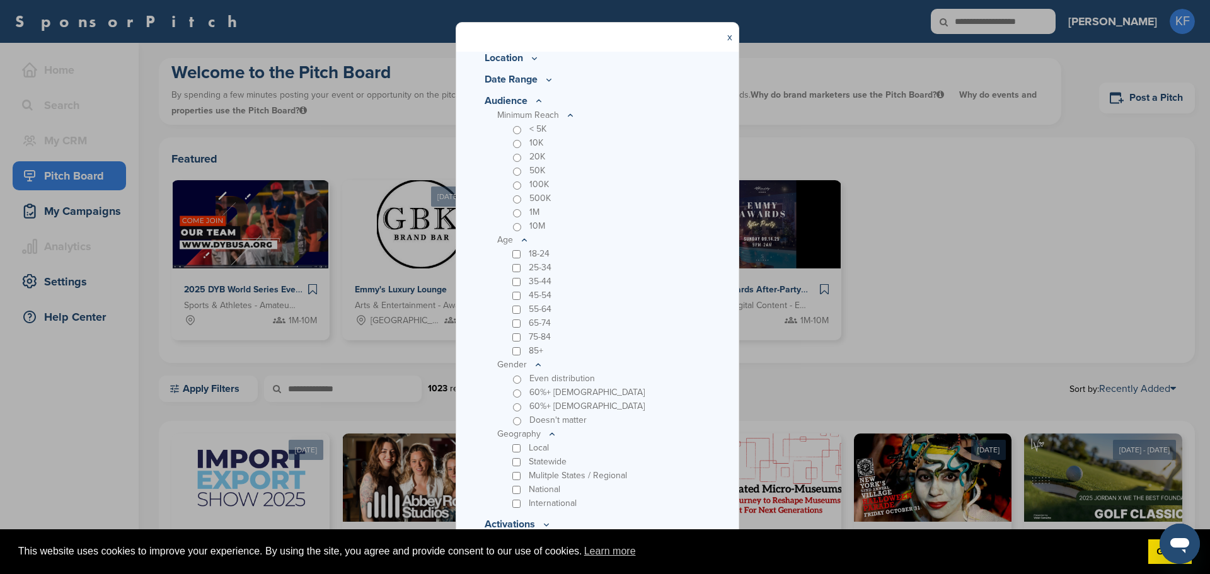
scroll to position [383, 0]
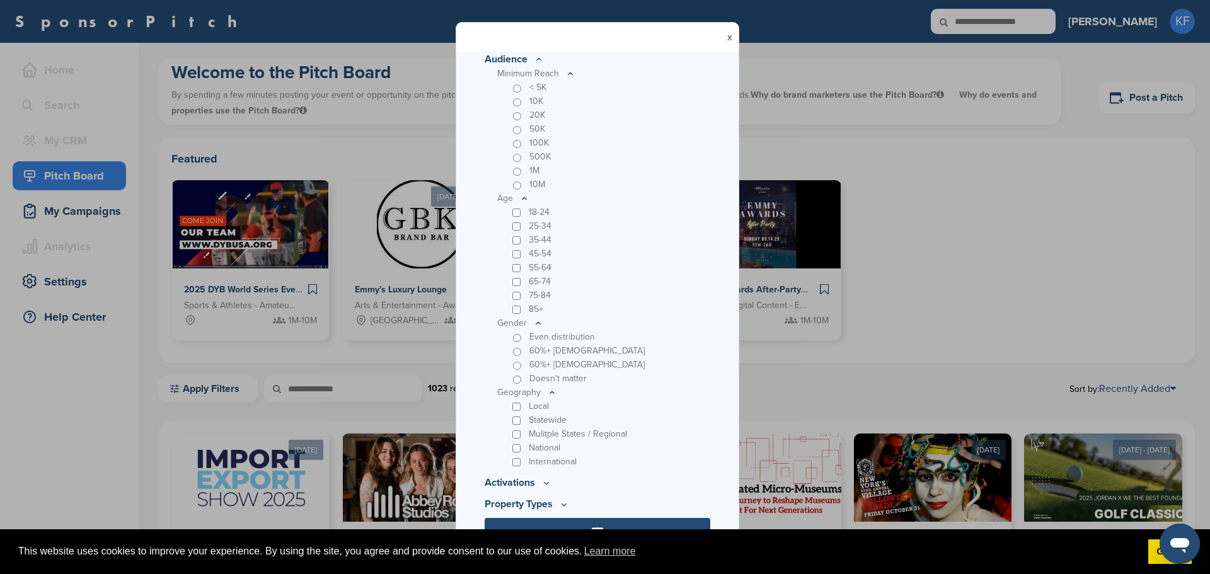
click at [539, 480] on p "Activations" at bounding box center [598, 482] width 226 height 15
click at [538, 483] on p "Activations" at bounding box center [598, 482] width 226 height 15
click at [547, 484] on icon at bounding box center [546, 483] width 10 height 11
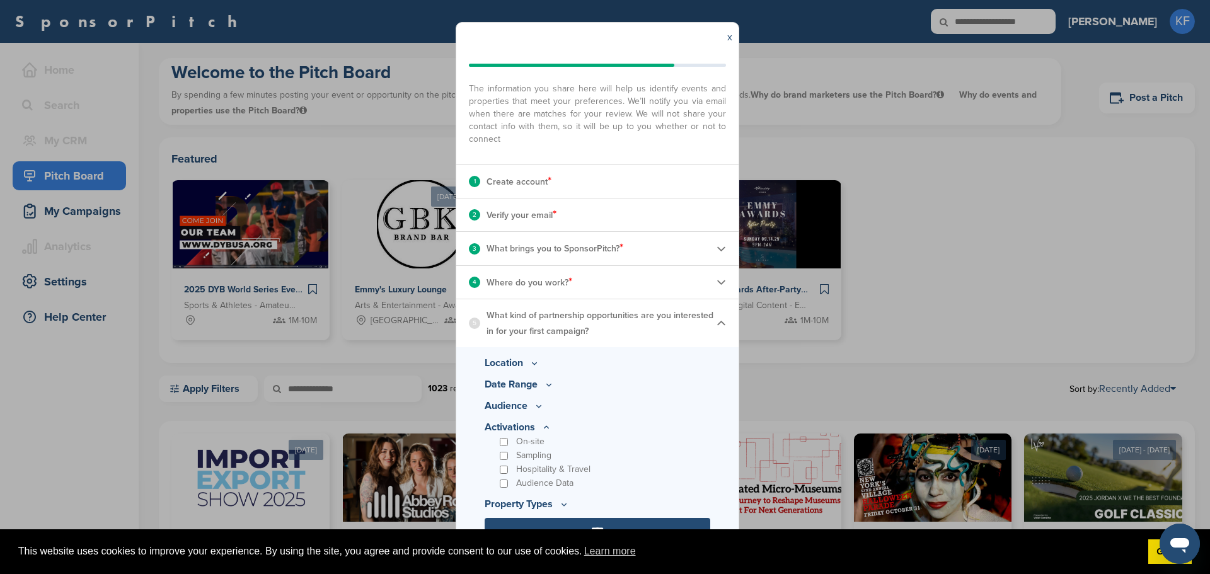
click at [507, 461] on div "Sampling" at bounding box center [603, 456] width 213 height 14
click at [593, 522] on input "****" at bounding box center [598, 530] width 226 height 25
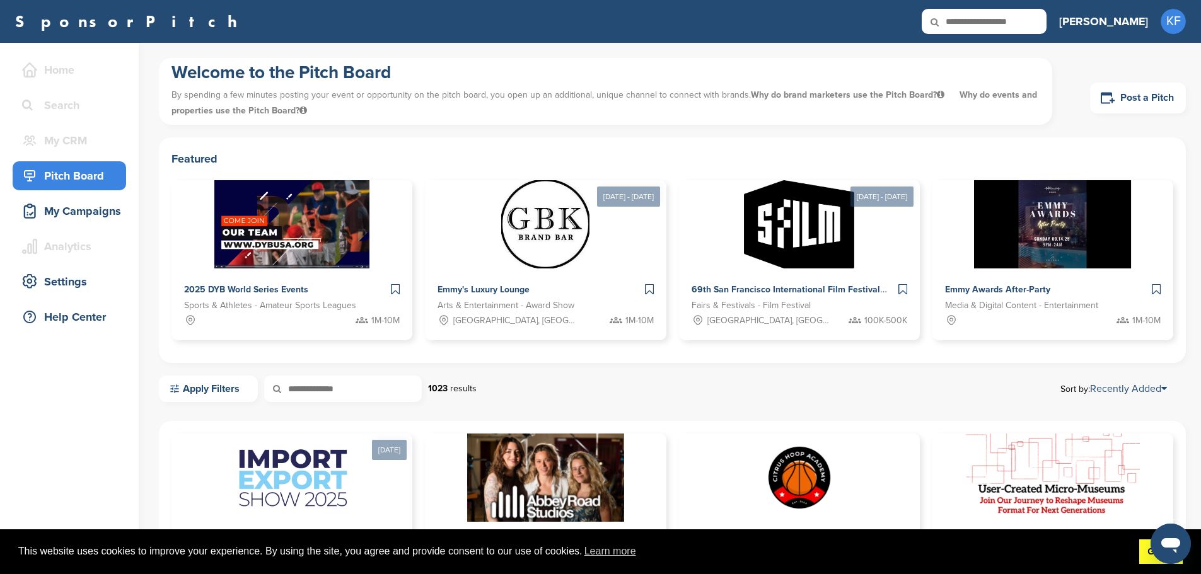
click at [1150, 553] on link "Got it!" at bounding box center [1160, 551] width 43 height 25
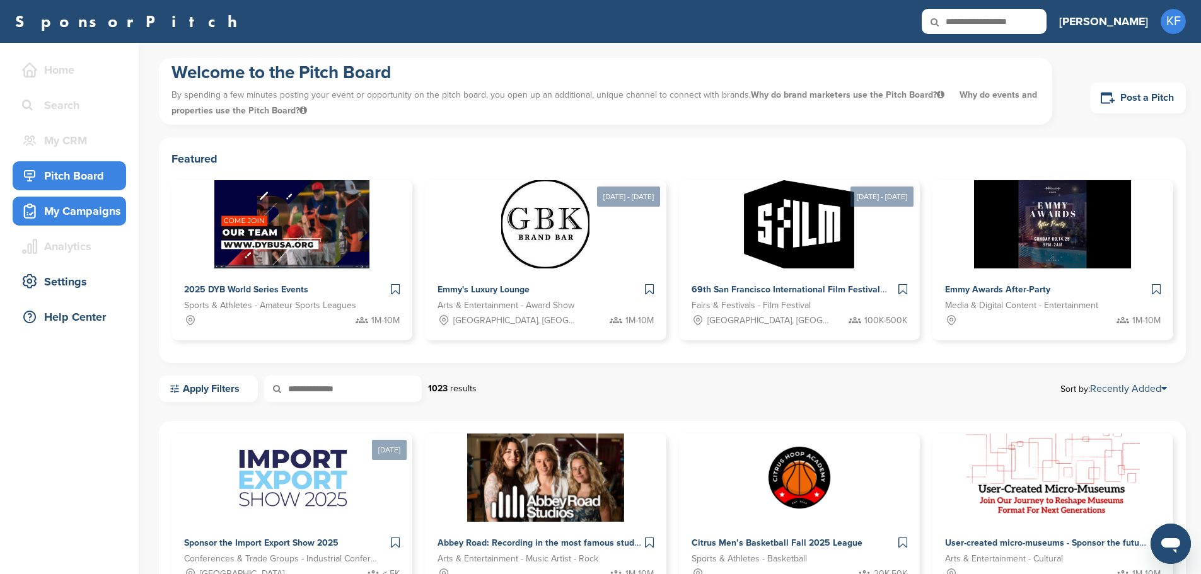
click at [78, 216] on div "My Campaigns" at bounding box center [72, 211] width 107 height 23
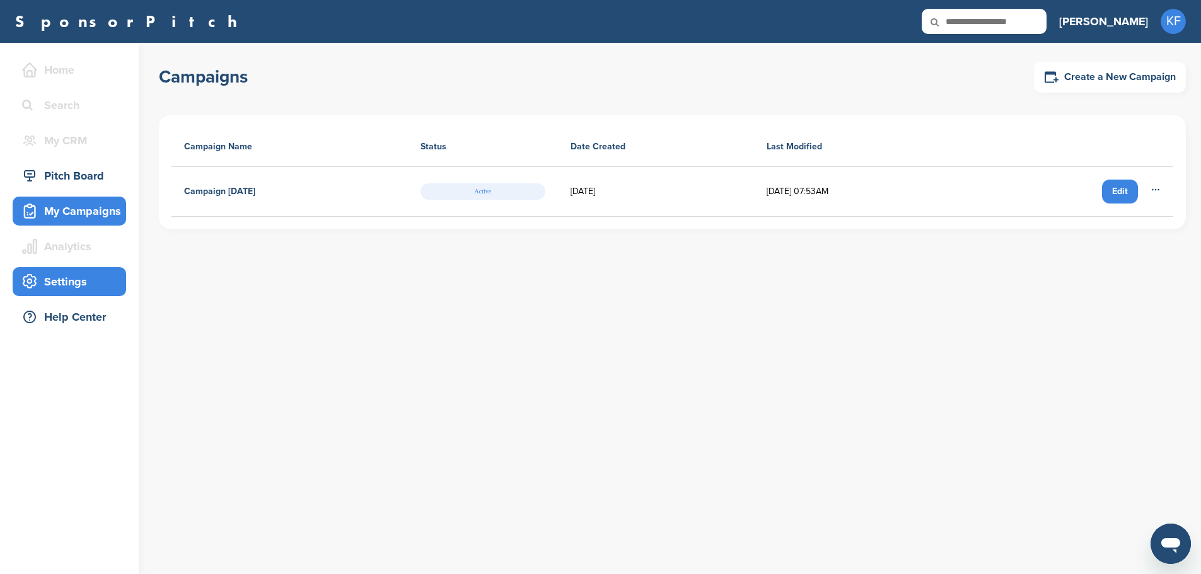
click at [43, 280] on div "Settings" at bounding box center [72, 281] width 107 height 23
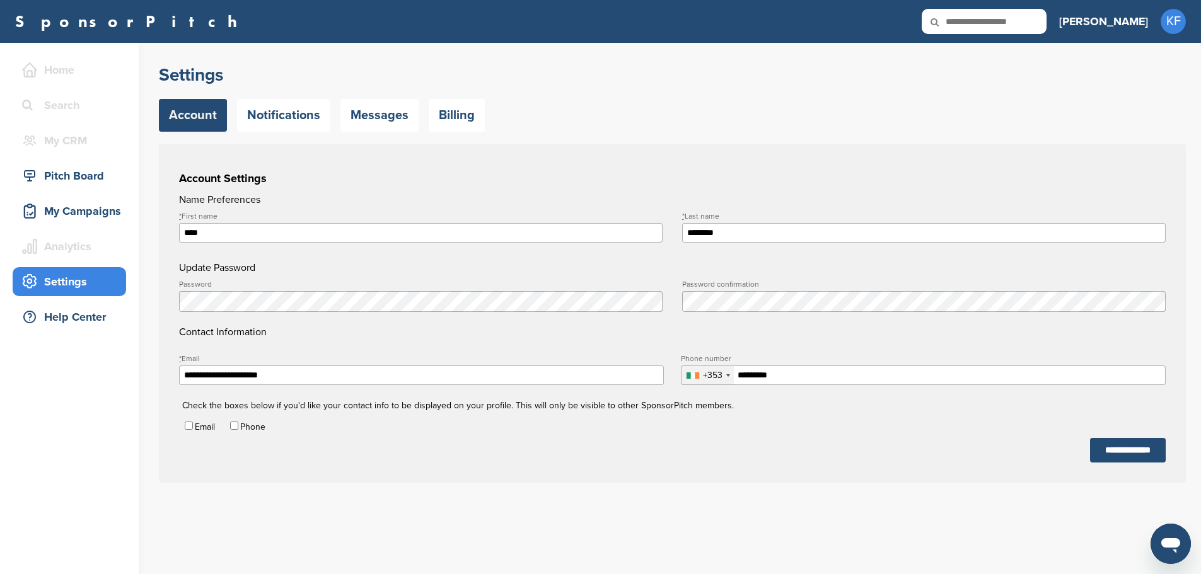
type input "**********"
click at [1141, 20] on h3 "[PERSON_NAME]" at bounding box center [1103, 22] width 89 height 18
type input "**********"
click at [79, 18] on link "SponsorPitch" at bounding box center [130, 21] width 230 height 16
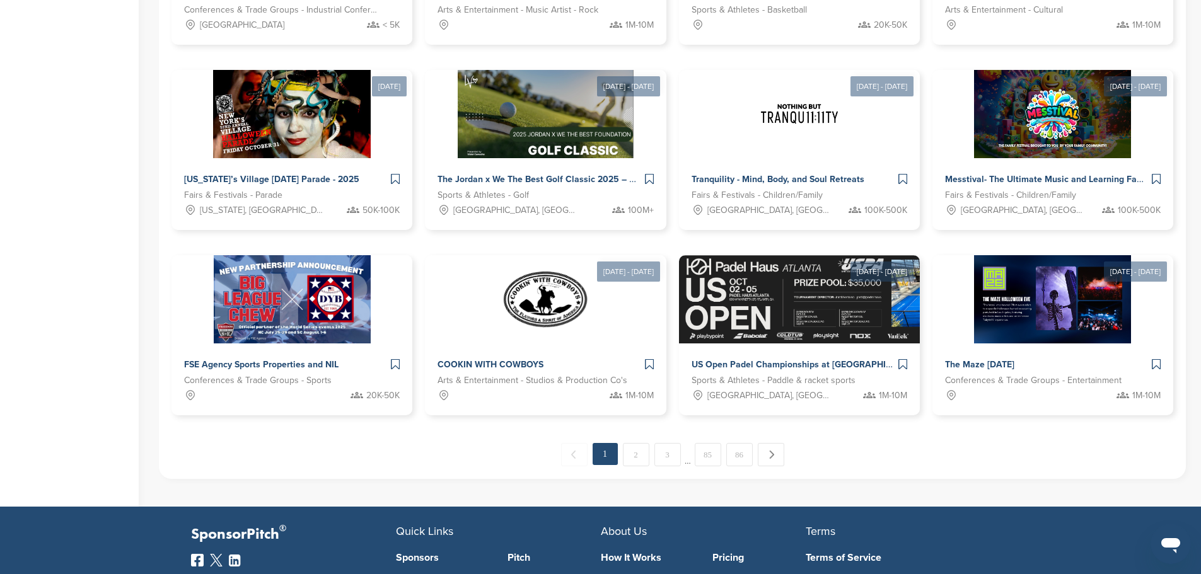
scroll to position [586, 0]
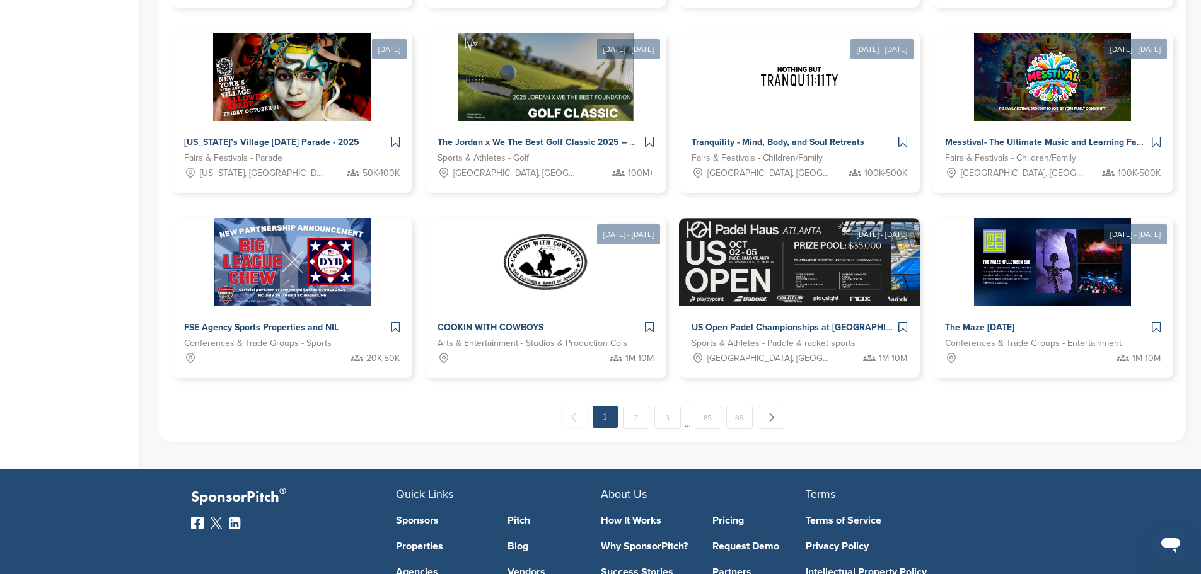
click at [652, 567] on link "Success Stories" at bounding box center [647, 572] width 93 height 10
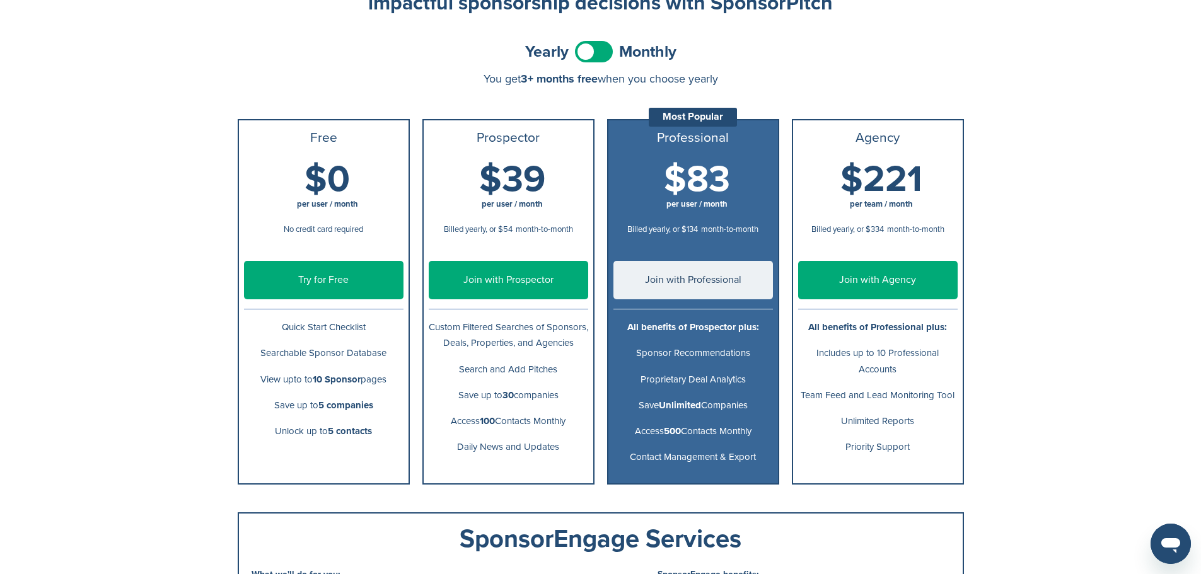
scroll to position [126, 0]
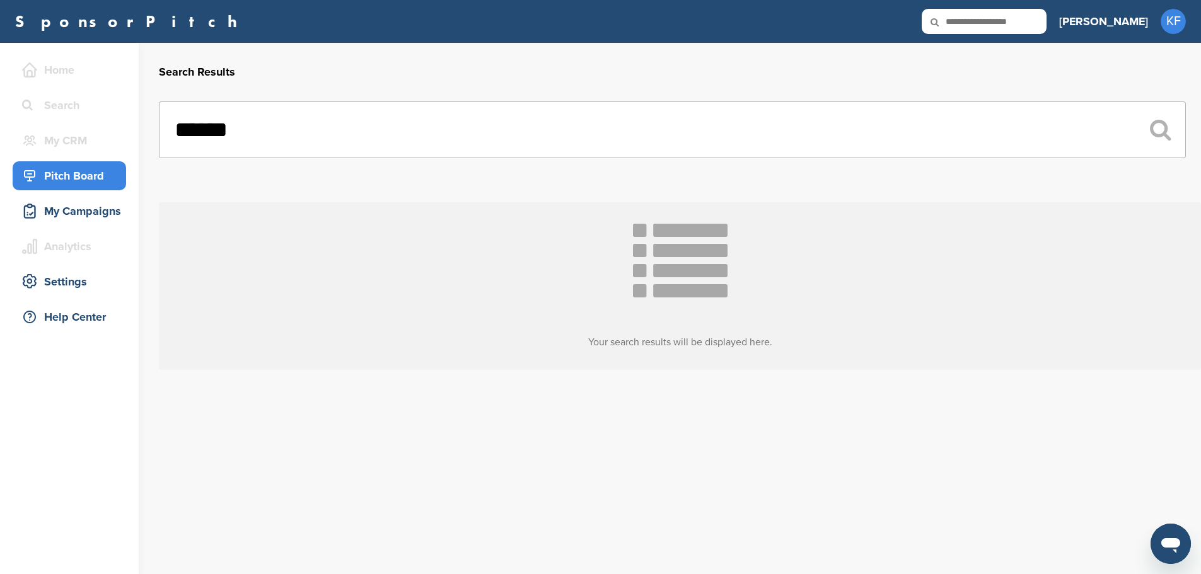
click at [64, 180] on div "Pitch Board" at bounding box center [72, 175] width 107 height 23
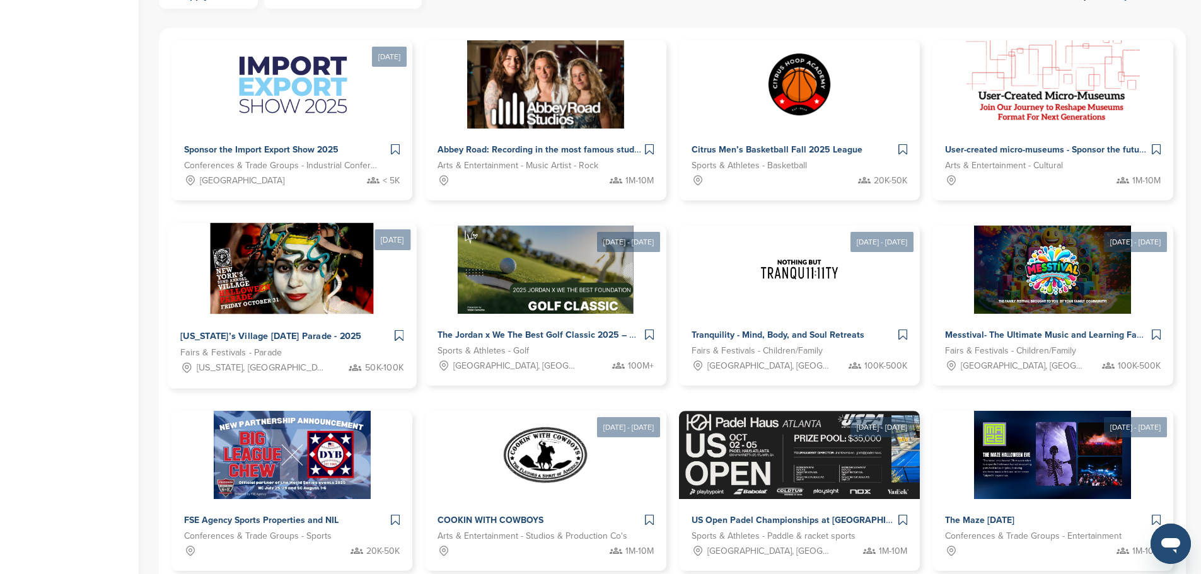
scroll to position [394, 0]
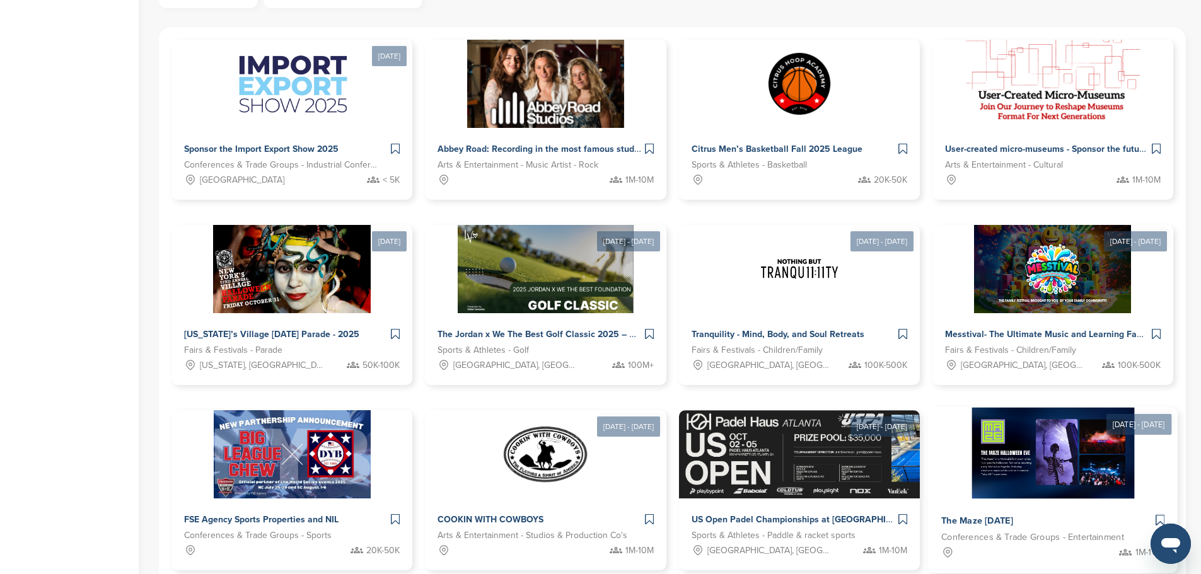
click at [1013, 516] on span "The Maze [DATE]" at bounding box center [977, 521] width 72 height 11
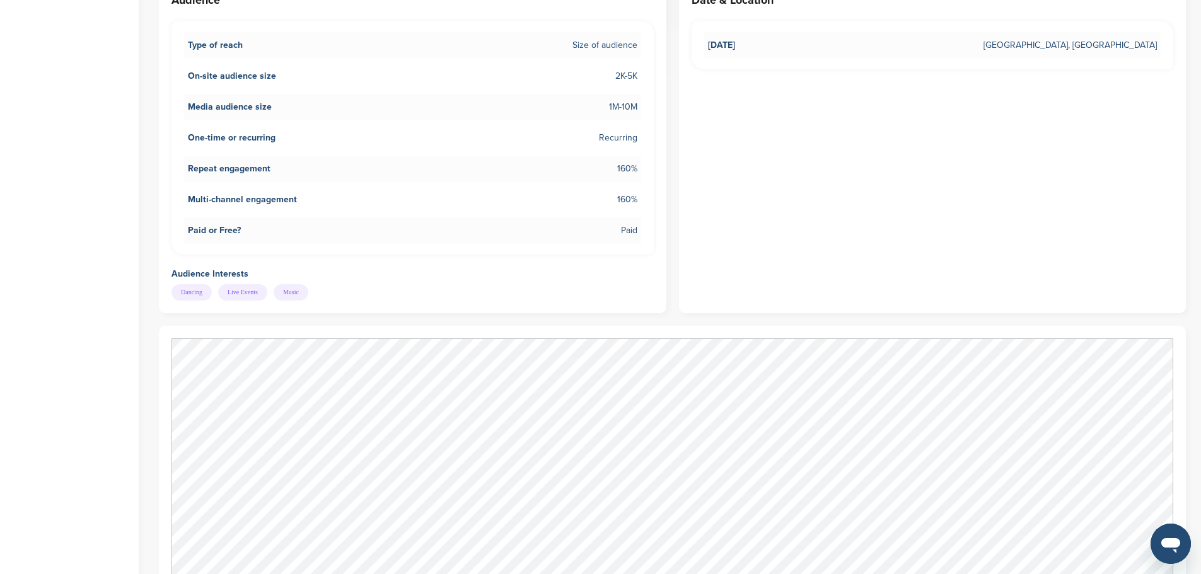
scroll to position [725, 0]
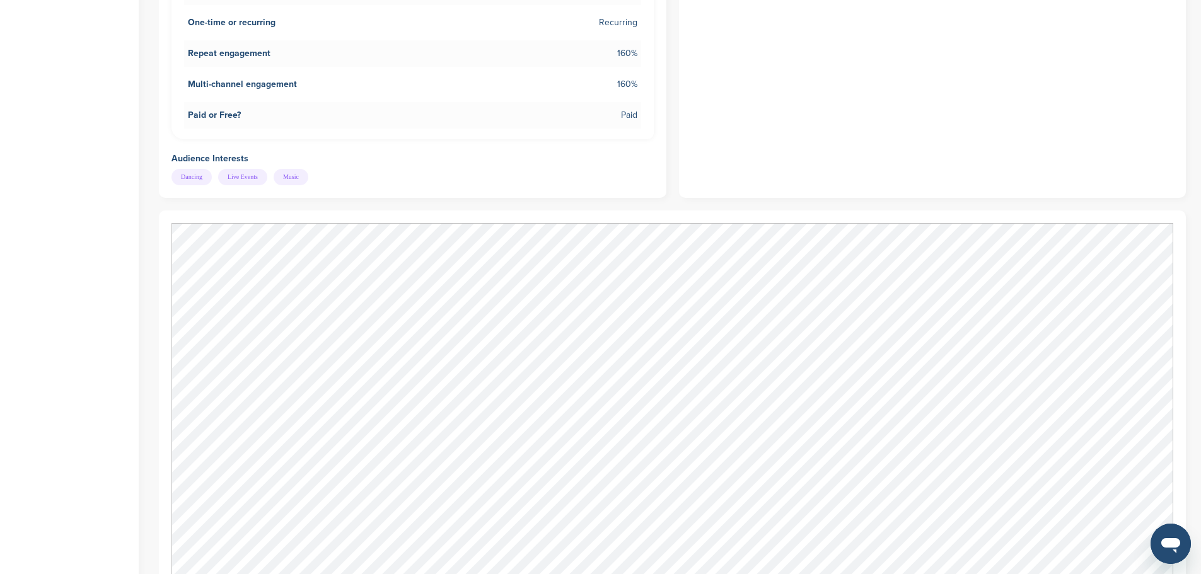
click at [981, 100] on div "Date & Location [DATE] [GEOGRAPHIC_DATA], [GEOGRAPHIC_DATA]" at bounding box center [932, 30] width 507 height 335
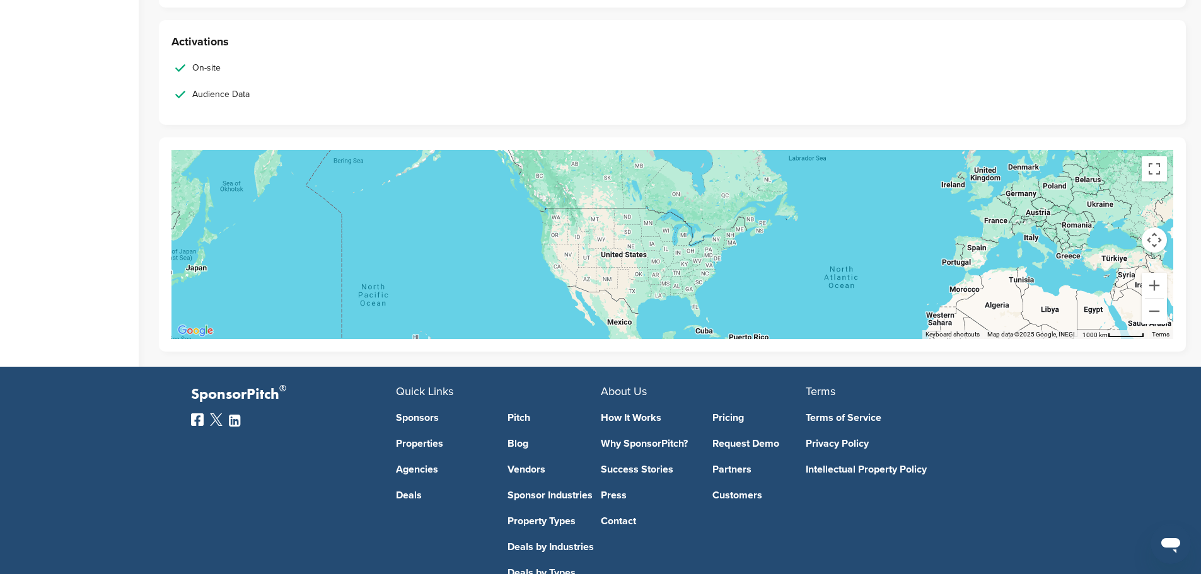
scroll to position [1848, 0]
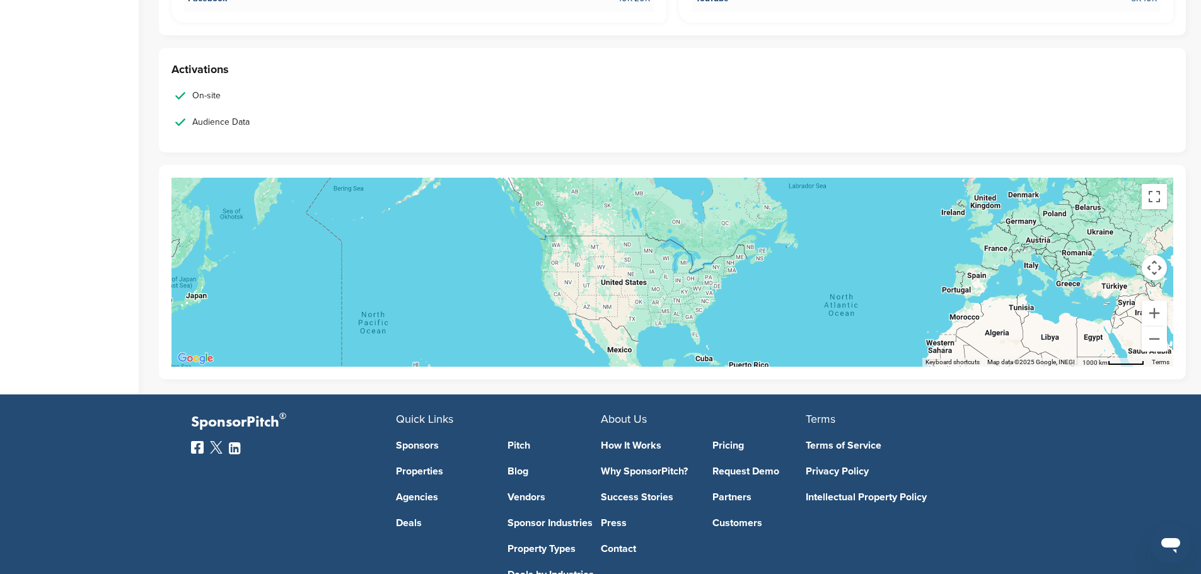
click at [960, 217] on div at bounding box center [671, 272] width 1001 height 189
click at [678, 292] on div at bounding box center [671, 272] width 1001 height 189
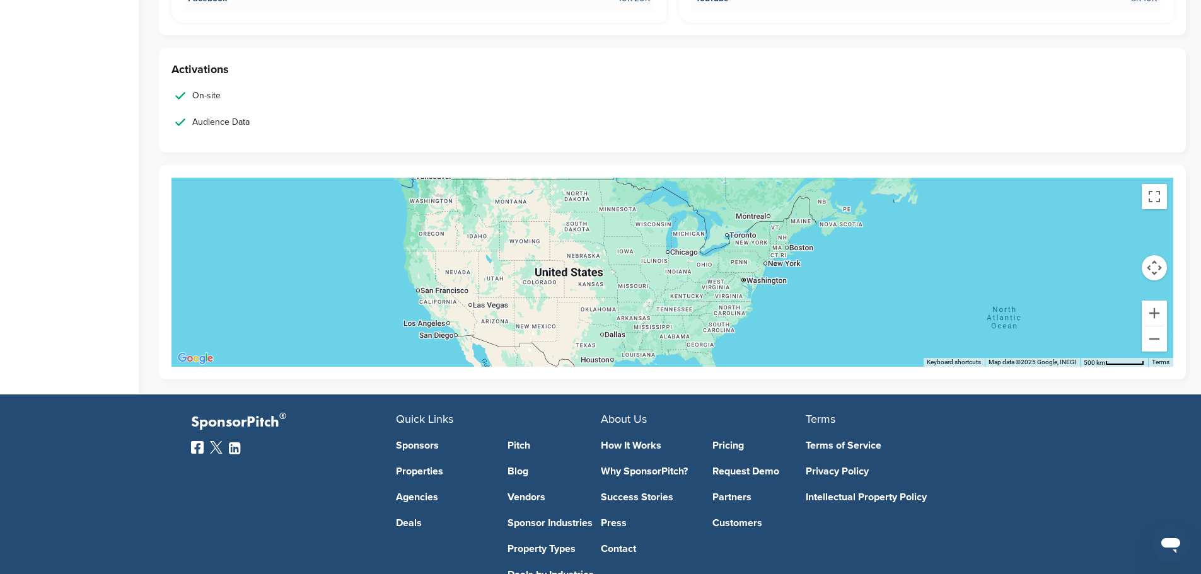
click at [492, 270] on div at bounding box center [671, 272] width 1001 height 189
click at [492, 271] on div at bounding box center [671, 272] width 1001 height 189
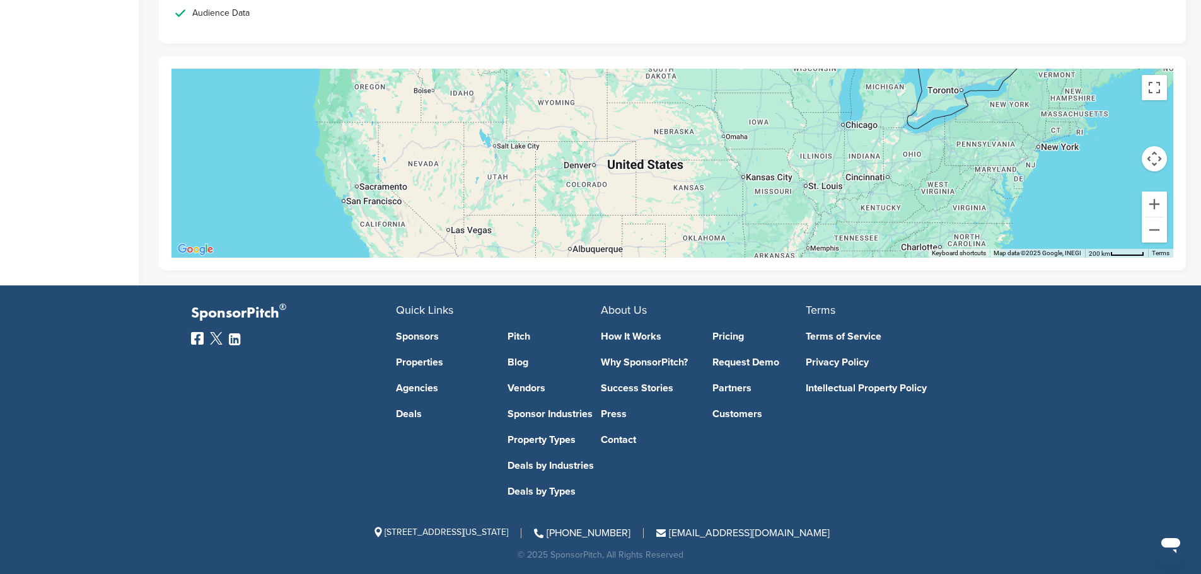
scroll to position [1959, 0]
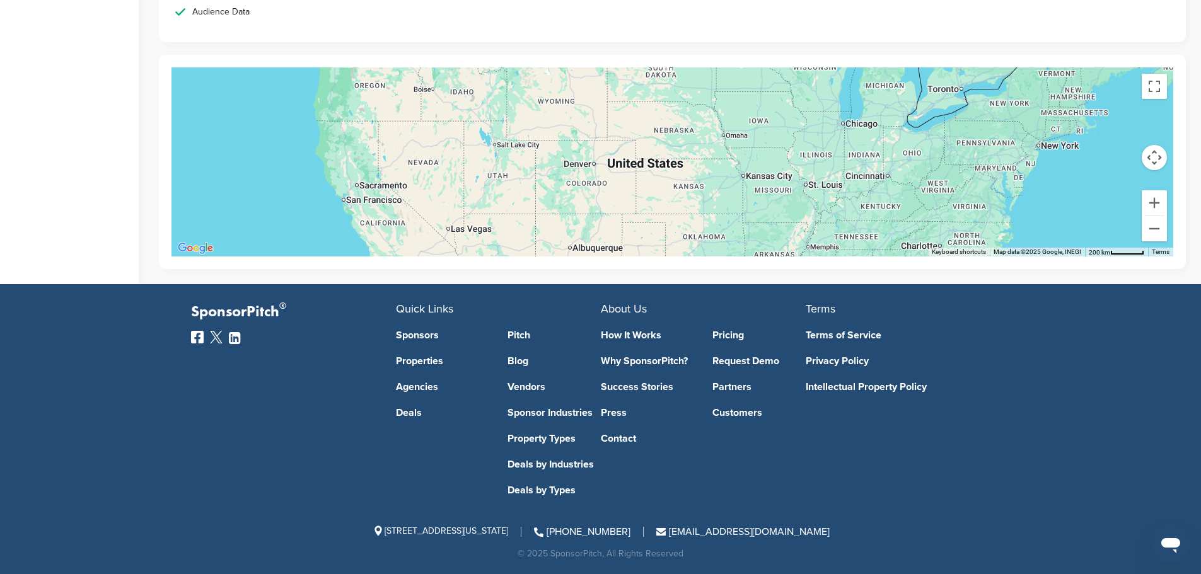
click at [637, 338] on link "How It Works" at bounding box center [647, 335] width 93 height 10
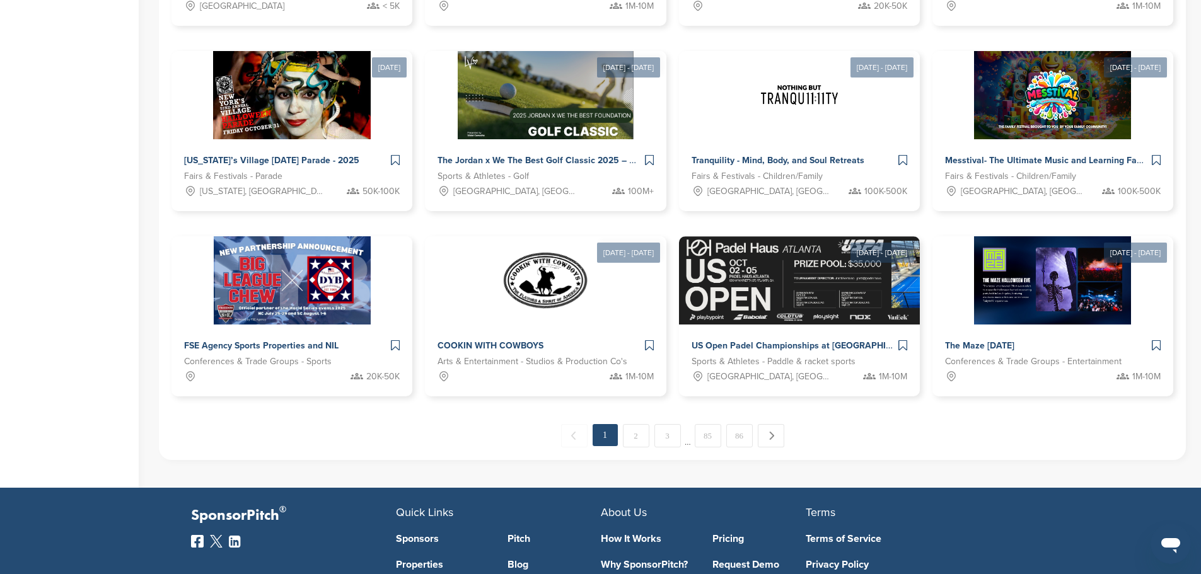
scroll to position [586, 0]
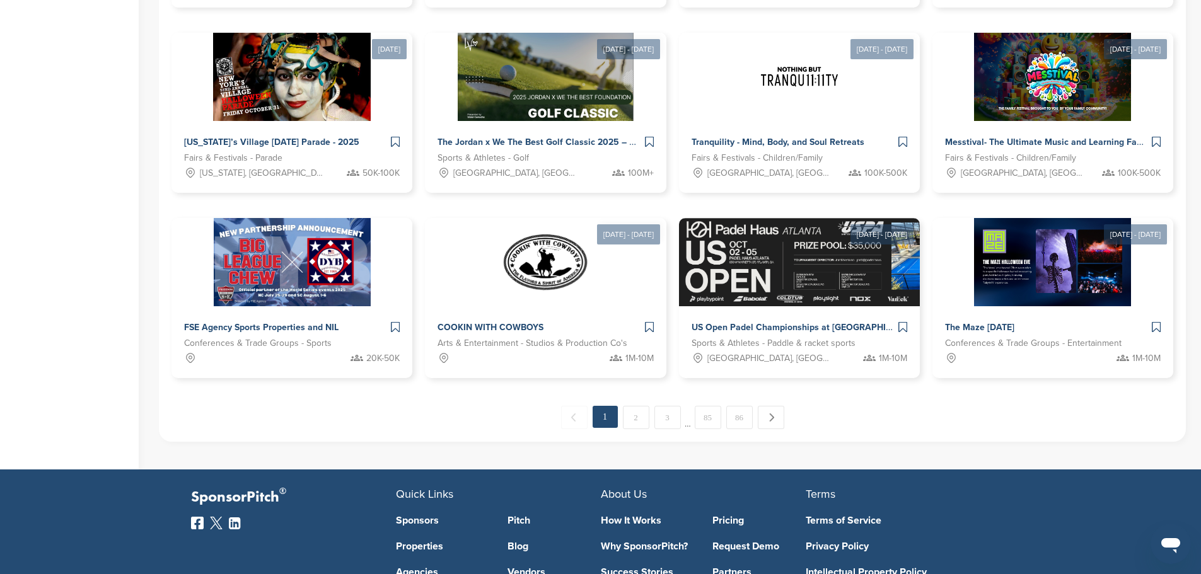
click at [734, 567] on link "Partners" at bounding box center [758, 572] width 93 height 10
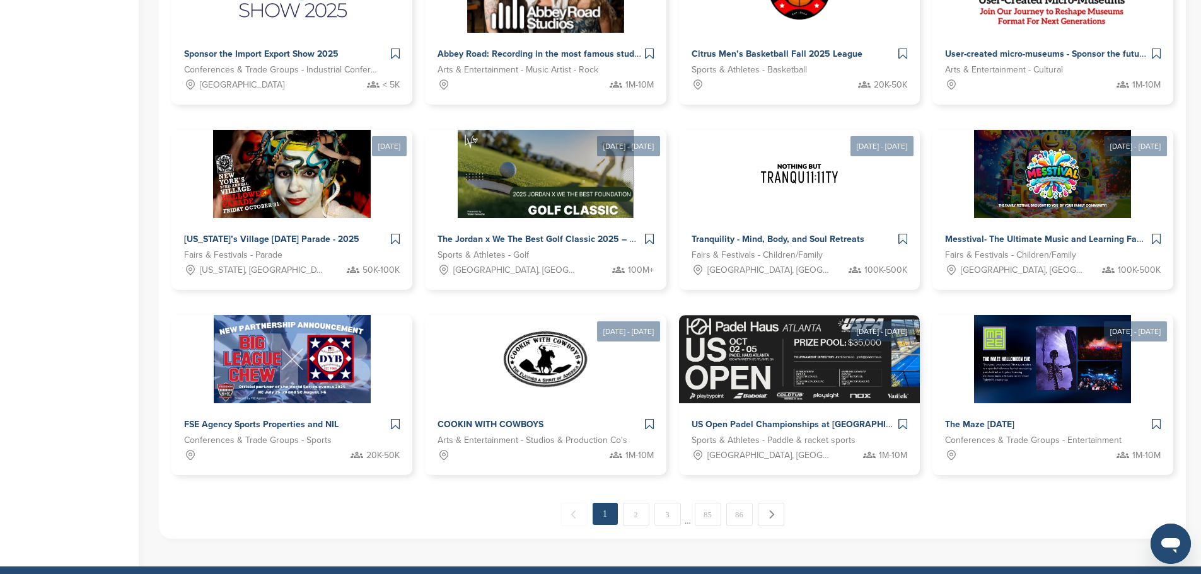
scroll to position [567, 0]
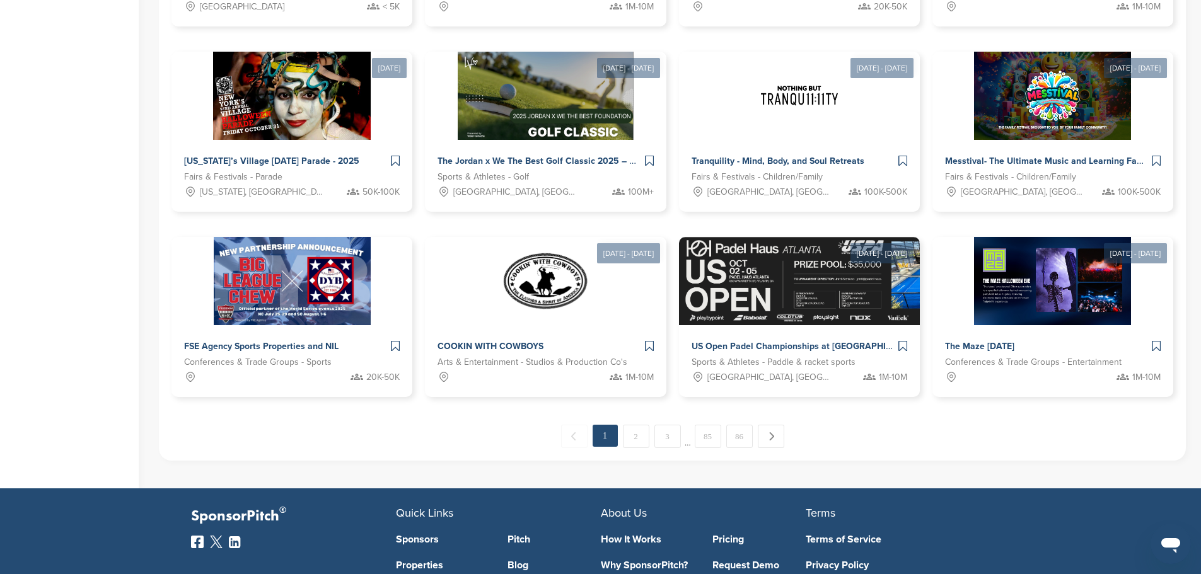
click at [727, 534] on link "Pricing" at bounding box center [758, 539] width 93 height 10
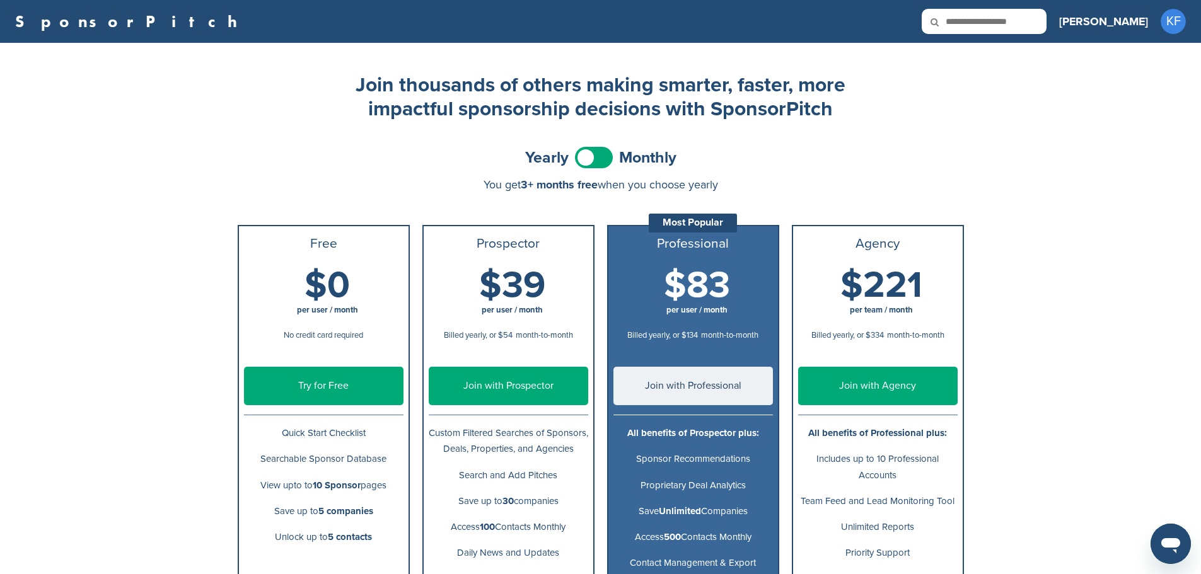
drag, startPoint x: 594, startPoint y: 160, endPoint x: 603, endPoint y: 156, distance: 9.9
click at [599, 160] on span at bounding box center [594, 157] width 38 height 21
click at [580, 154] on span at bounding box center [594, 157] width 38 height 21
click at [76, 28] on link "SponsorPitch" at bounding box center [130, 21] width 230 height 16
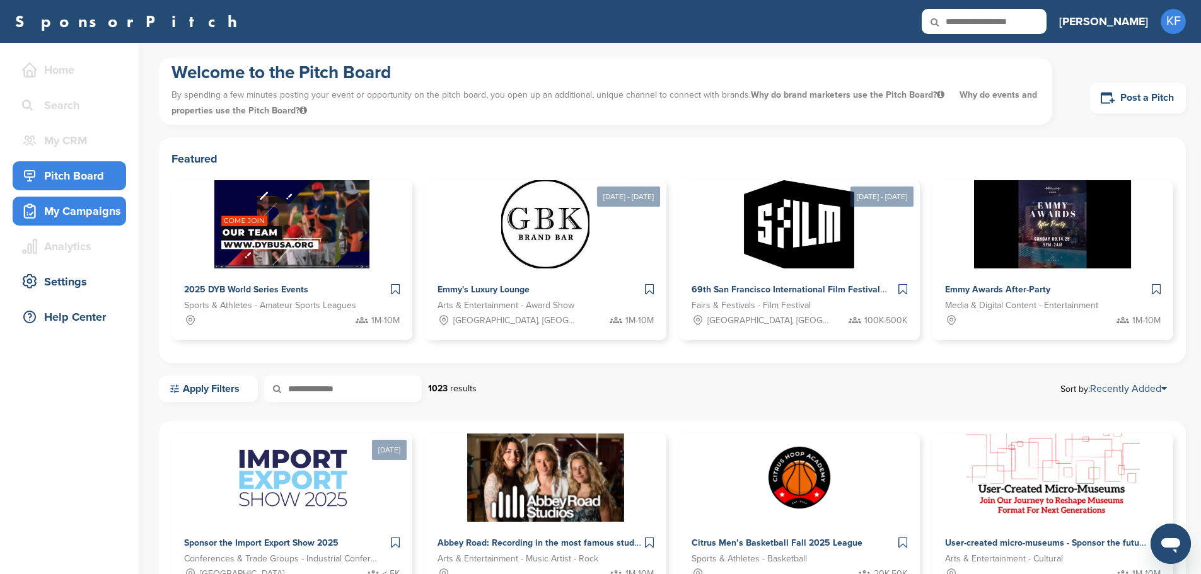
click at [91, 210] on div "My Campaigns" at bounding box center [72, 211] width 107 height 23
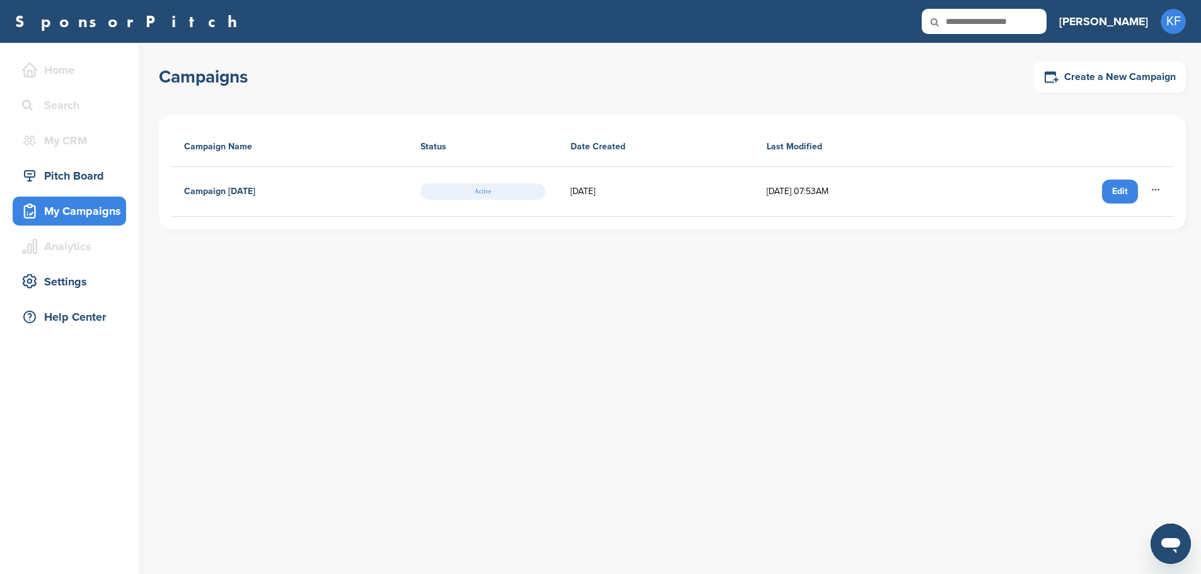
click at [248, 191] on h4 "Campaign September 22, 2025" at bounding box center [219, 192] width 71 height 14
click at [1105, 193] on div "Edit" at bounding box center [1120, 192] width 36 height 24
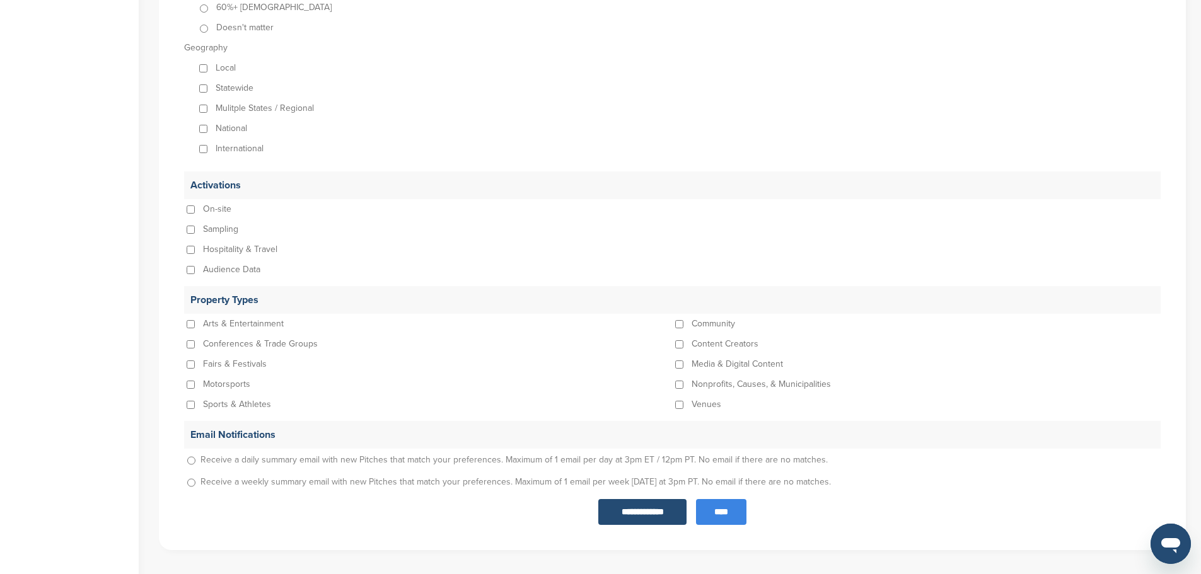
scroll to position [1150, 0]
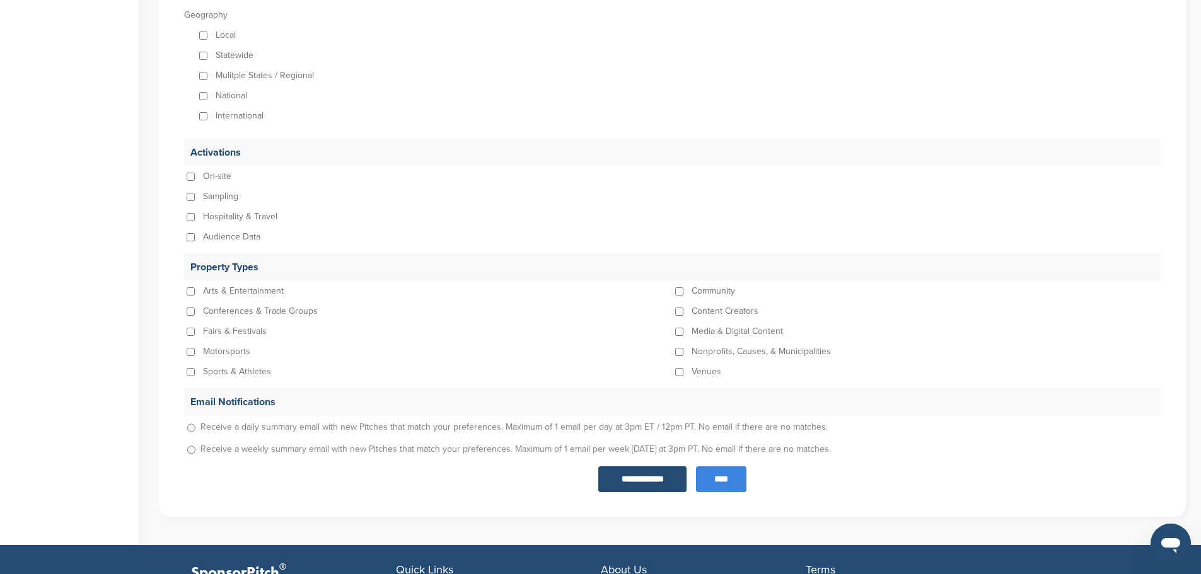
click at [717, 481] on input "****" at bounding box center [721, 479] width 50 height 26
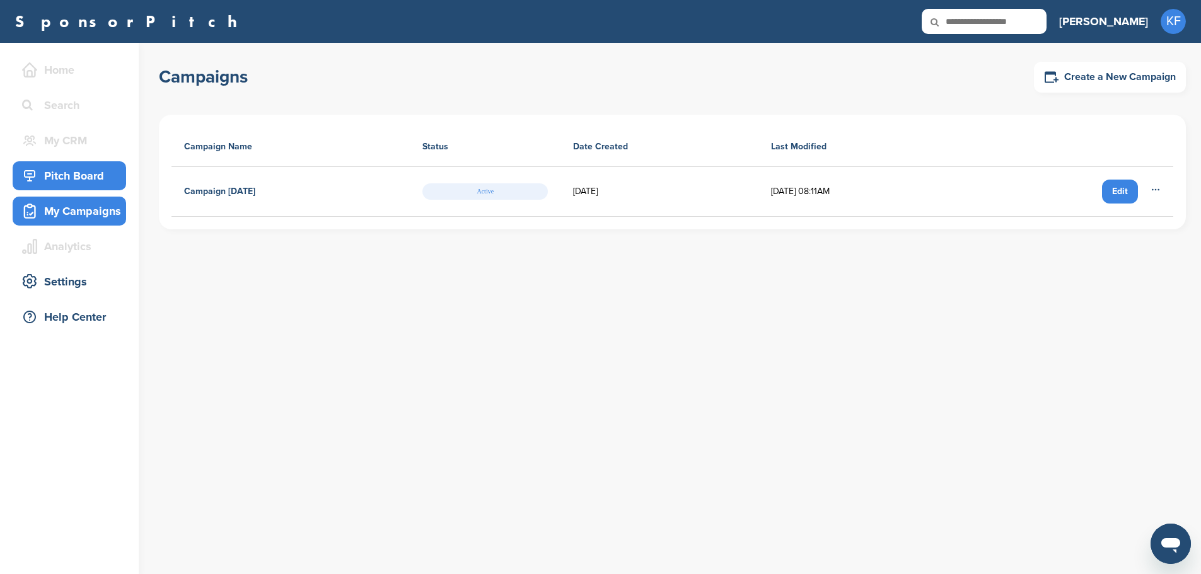
click at [85, 174] on div "Pitch Board" at bounding box center [72, 175] width 107 height 23
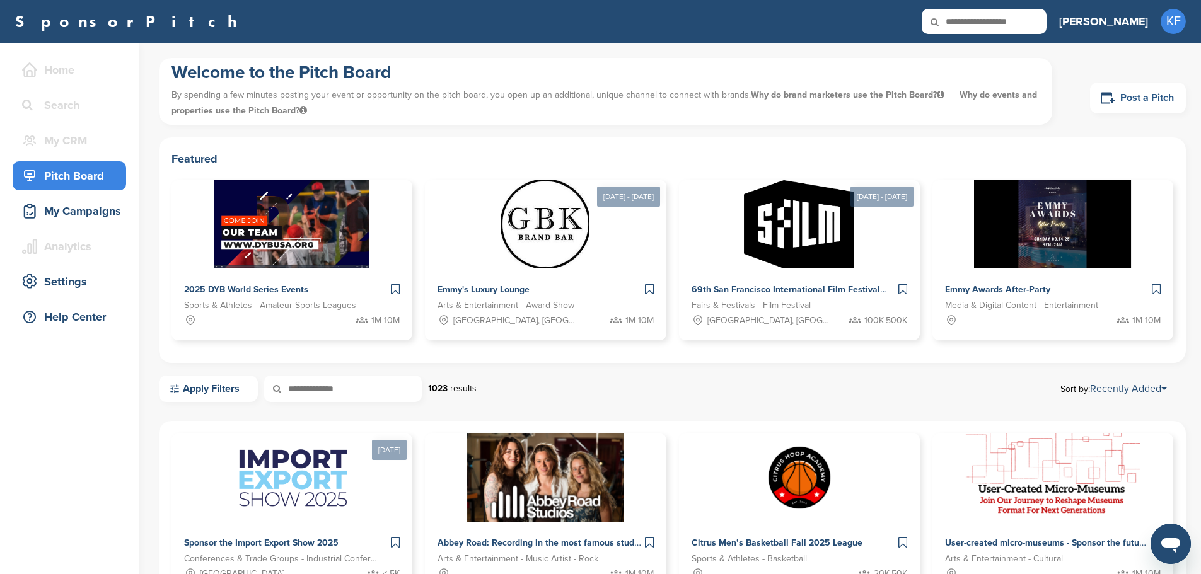
click at [1124, 100] on link "Post a Pitch" at bounding box center [1138, 98] width 96 height 31
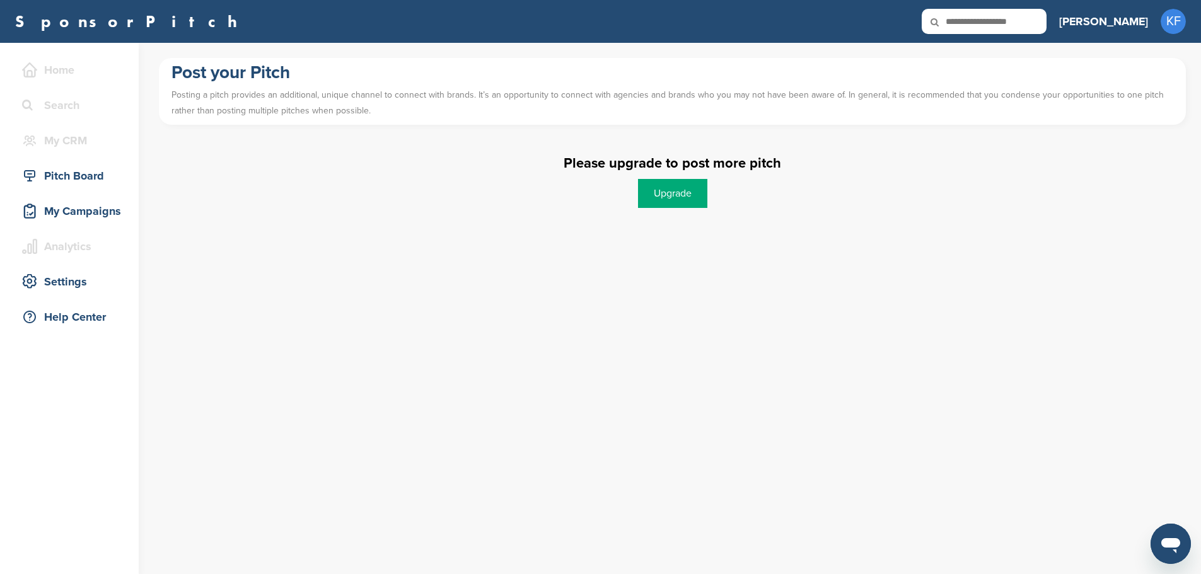
click at [684, 195] on link "Upgrade" at bounding box center [672, 193] width 69 height 29
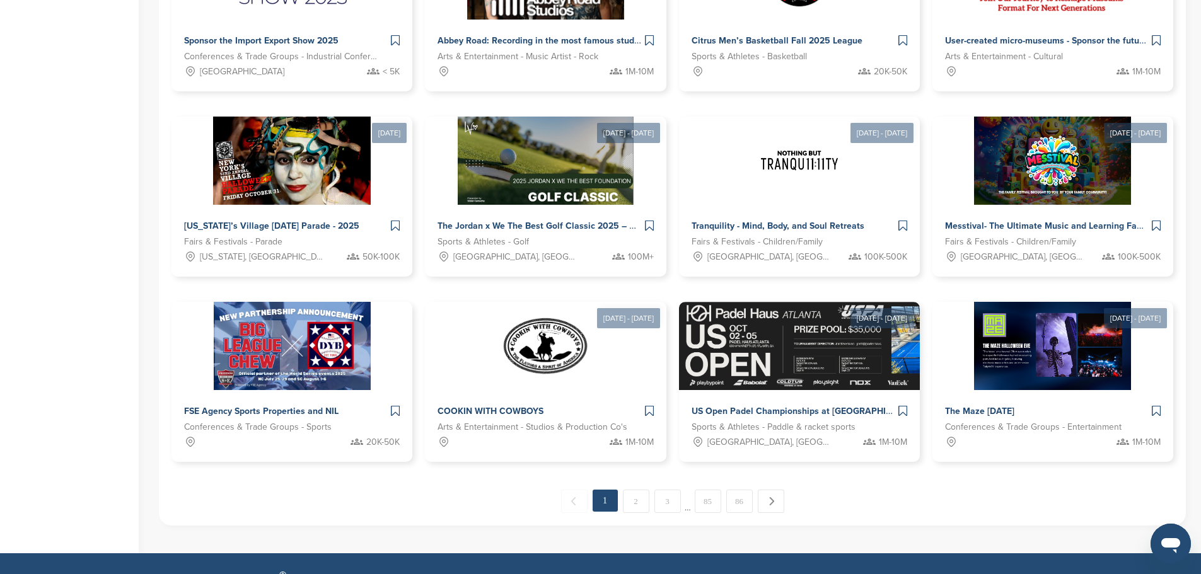
scroll to position [586, 0]
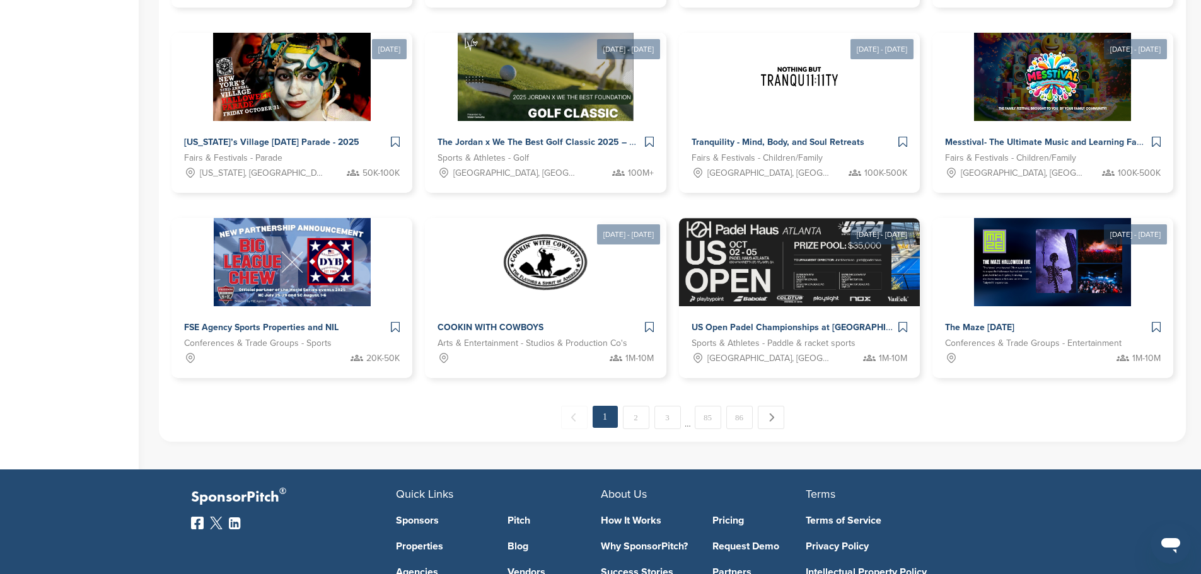
click at [637, 567] on link "Success Stories" at bounding box center [647, 572] width 93 height 10
